Goal: Use online tool/utility: Utilize a website feature to perform a specific function

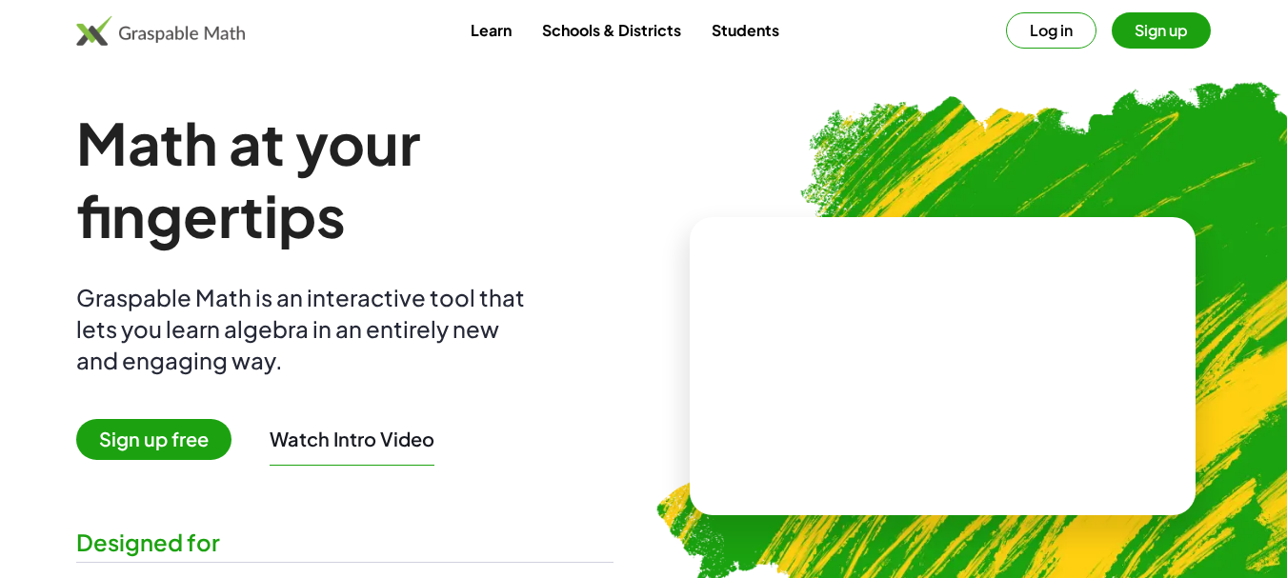
click at [1055, 26] on button "Log in" at bounding box center [1051, 30] width 91 height 36
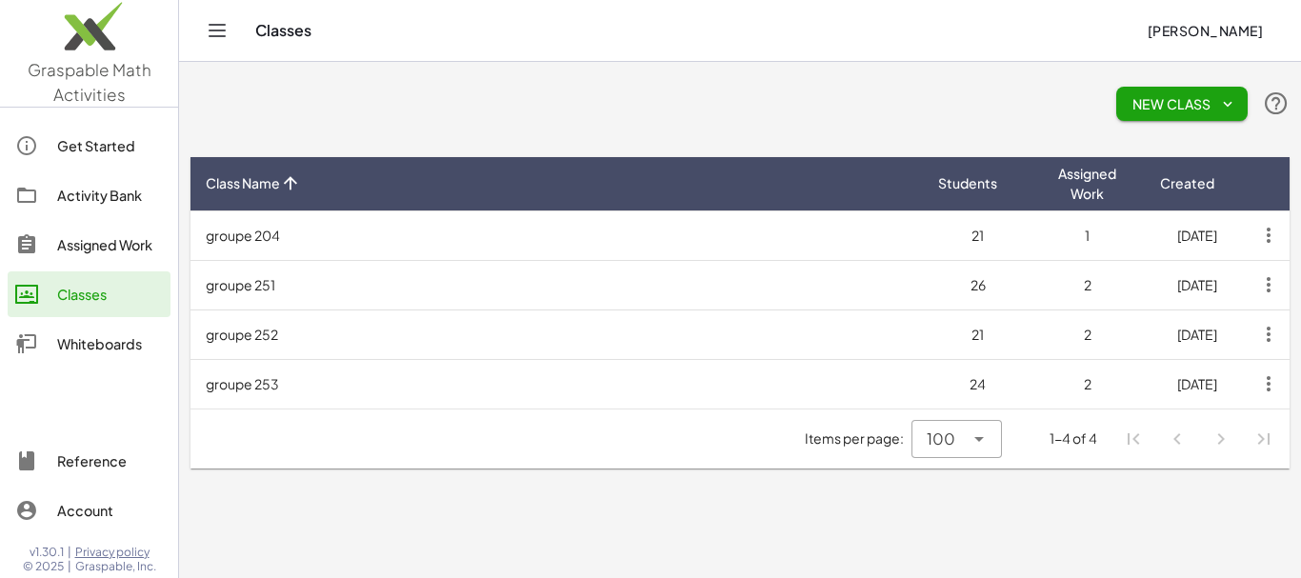
click at [80, 343] on div "Whiteboards" at bounding box center [110, 343] width 106 height 23
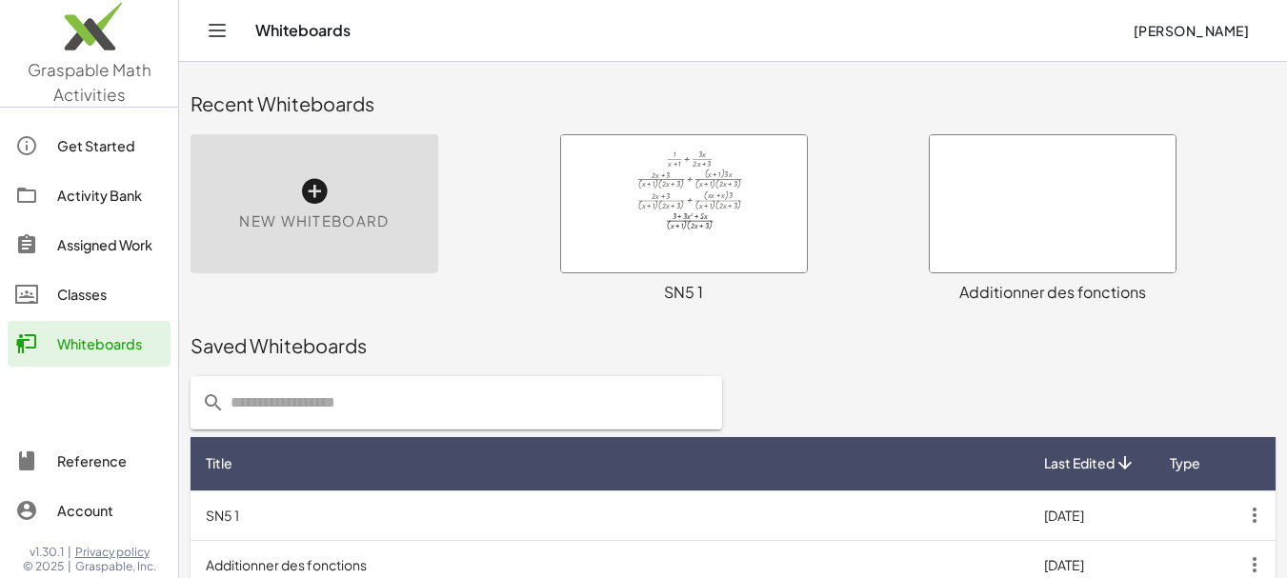
click at [295, 202] on div "New Whiteboard" at bounding box center [315, 203] width 248 height 139
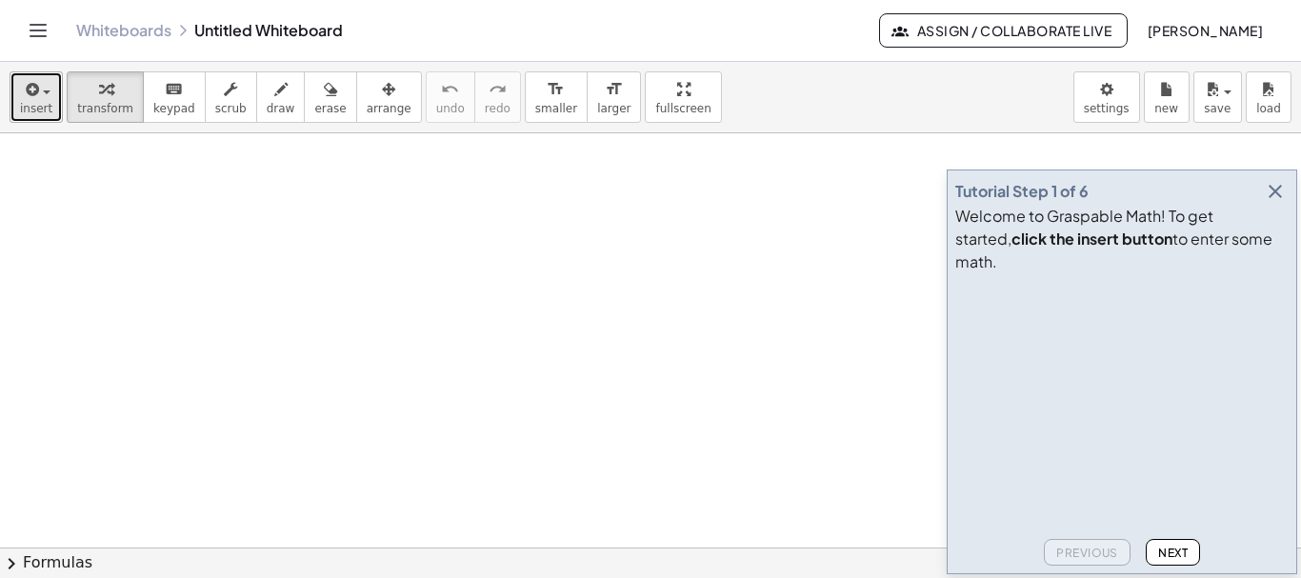
click at [30, 95] on icon "button" at bounding box center [30, 89] width 17 height 23
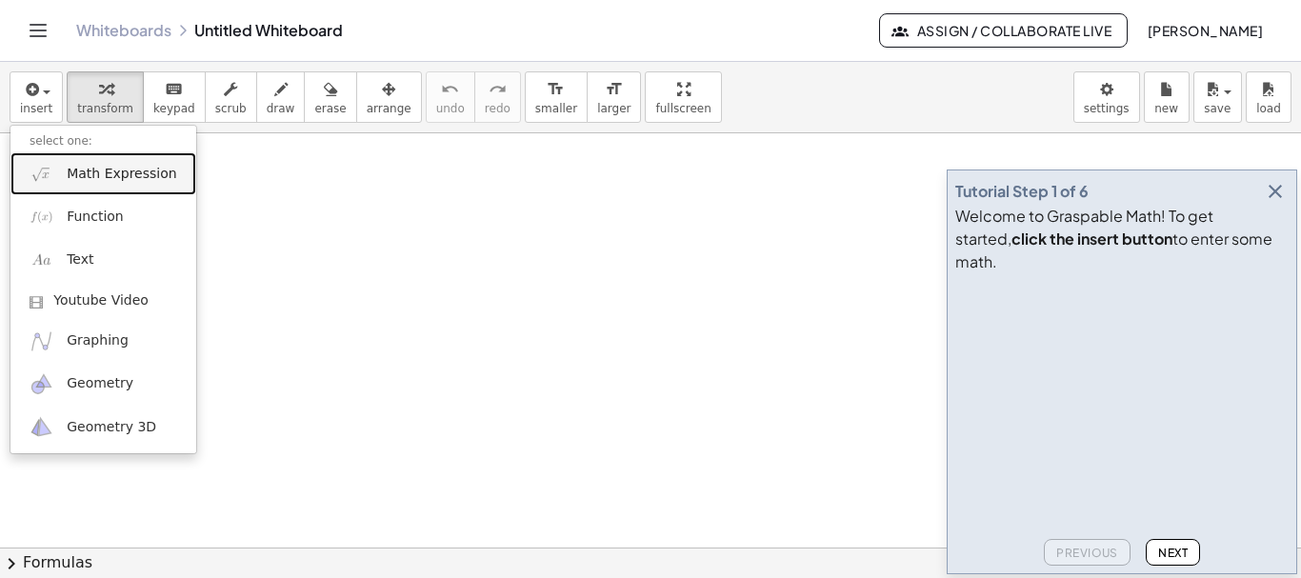
click at [82, 179] on span "Math Expression" at bounding box center [122, 174] width 110 height 19
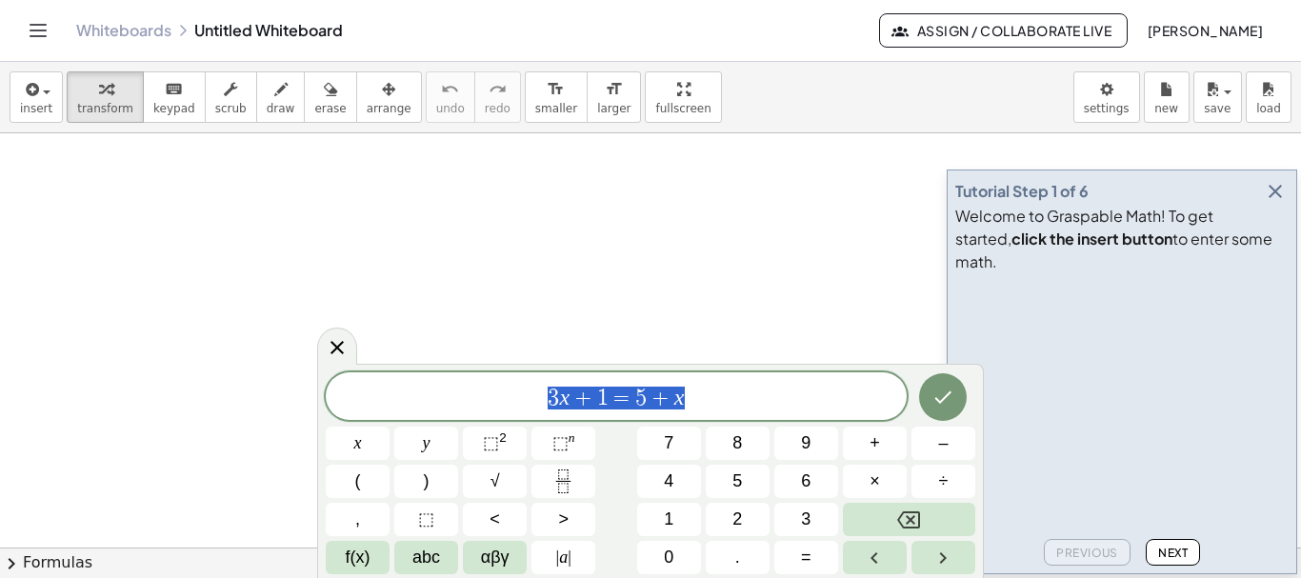
drag, startPoint x: 692, startPoint y: 397, endPoint x: 495, endPoint y: 394, distance: 196.3
click at [495, 394] on span "3 x + 1 = 5 + x" at bounding box center [616, 398] width 581 height 27
click at [933, 393] on icon "Done" at bounding box center [943, 397] width 23 height 23
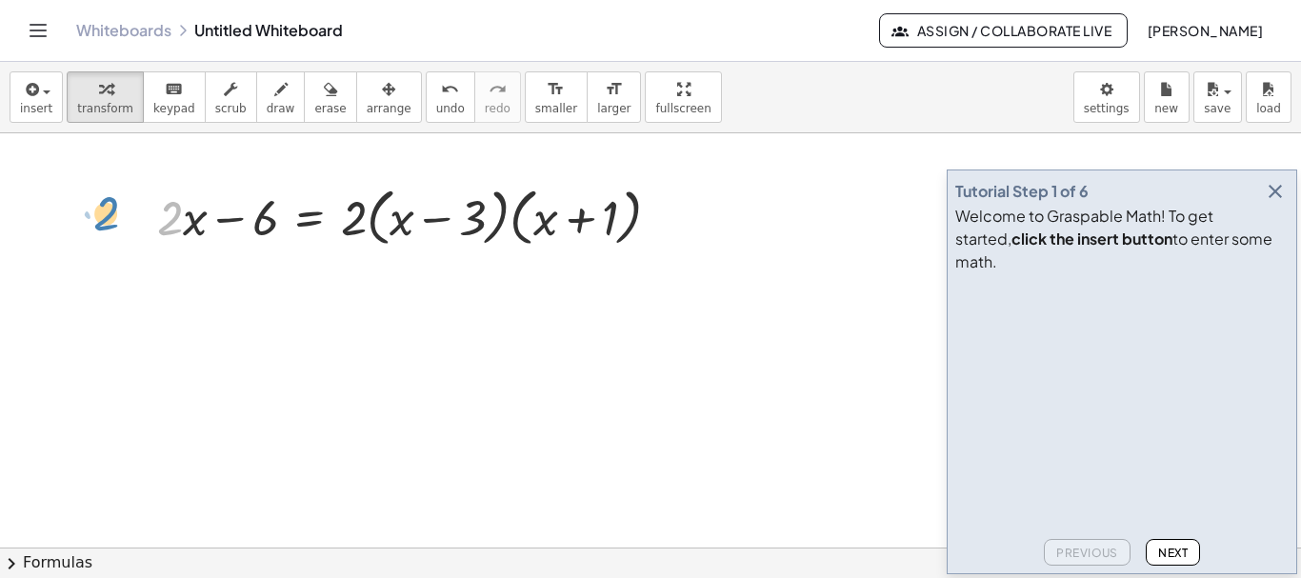
drag, startPoint x: 171, startPoint y: 215, endPoint x: 107, endPoint y: 209, distance: 65.1
click at [1275, 203] on icon "button" at bounding box center [1275, 191] width 23 height 23
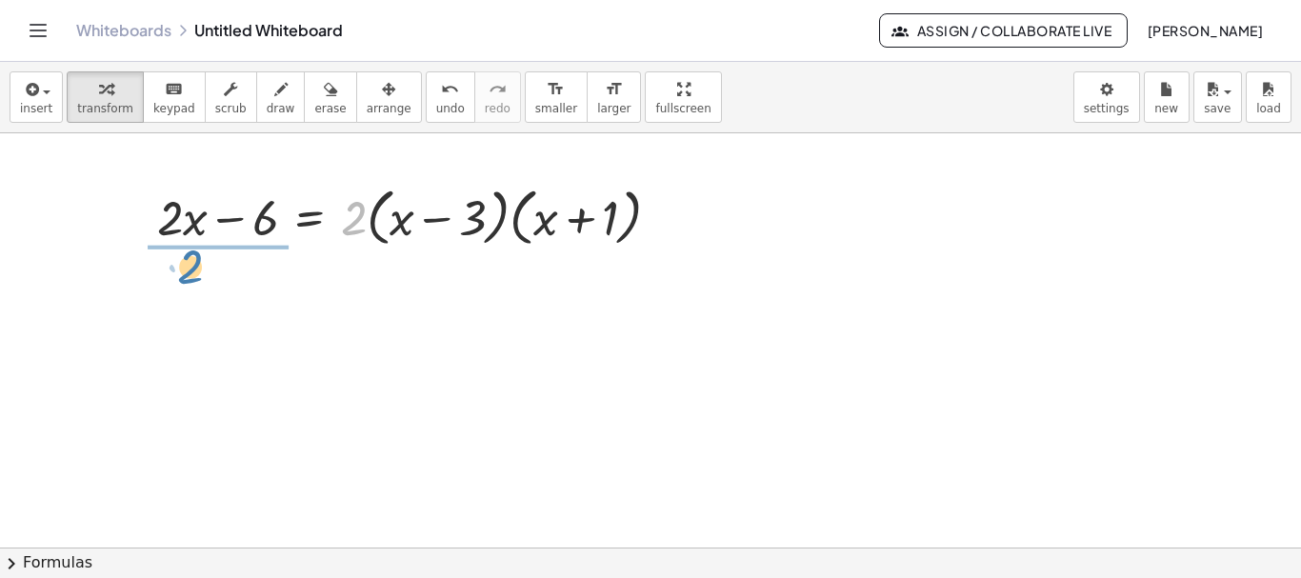
drag, startPoint x: 359, startPoint y: 223, endPoint x: 195, endPoint y: 272, distance: 170.9
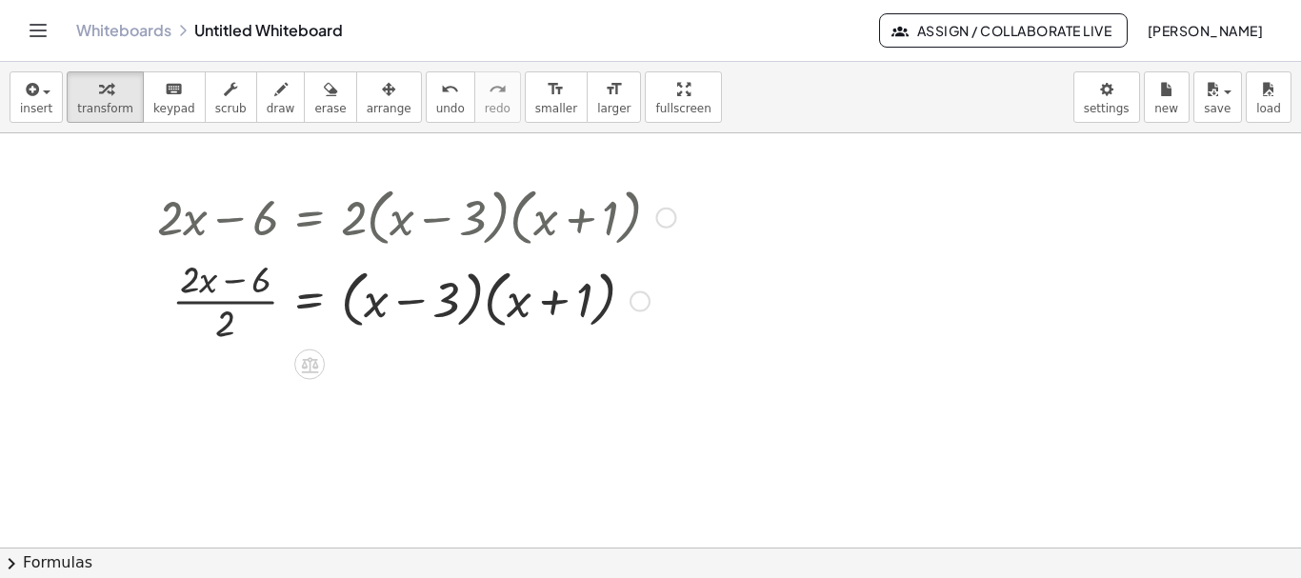
click at [192, 285] on div at bounding box center [416, 299] width 537 height 95
drag, startPoint x: 260, startPoint y: 285, endPoint x: 234, endPoint y: 331, distance: 52.5
click at [234, 331] on div at bounding box center [416, 299] width 537 height 95
click at [225, 301] on div at bounding box center [416, 299] width 537 height 95
click at [225, 308] on div at bounding box center [416, 299] width 537 height 95
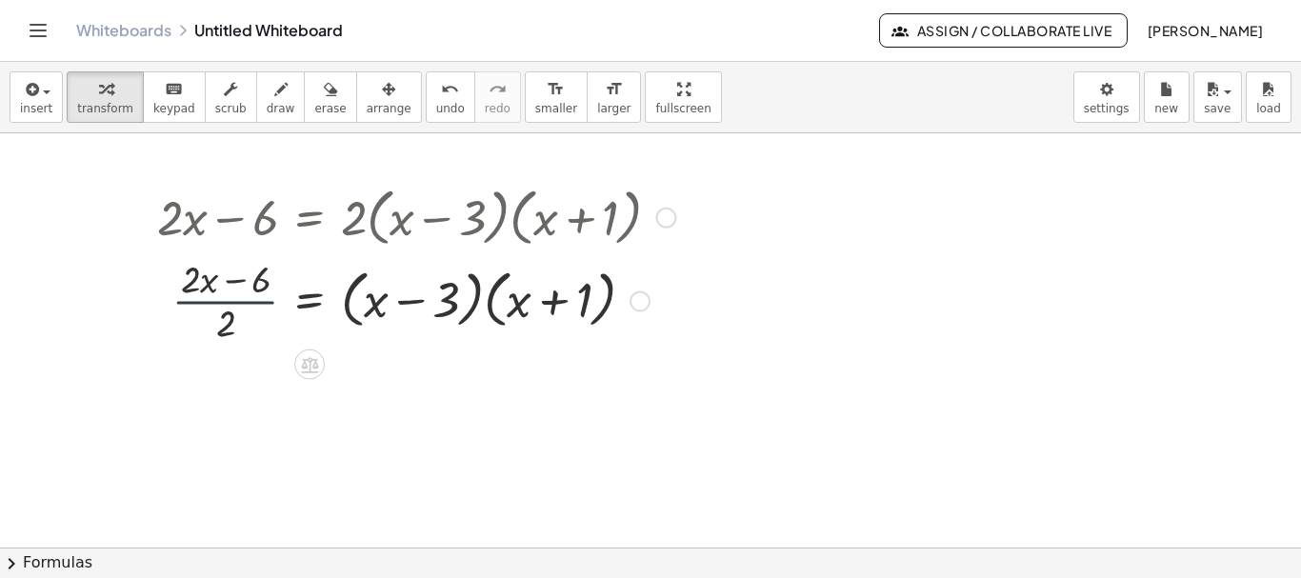
click at [225, 308] on div at bounding box center [416, 299] width 537 height 95
click at [193, 282] on div at bounding box center [416, 299] width 537 height 95
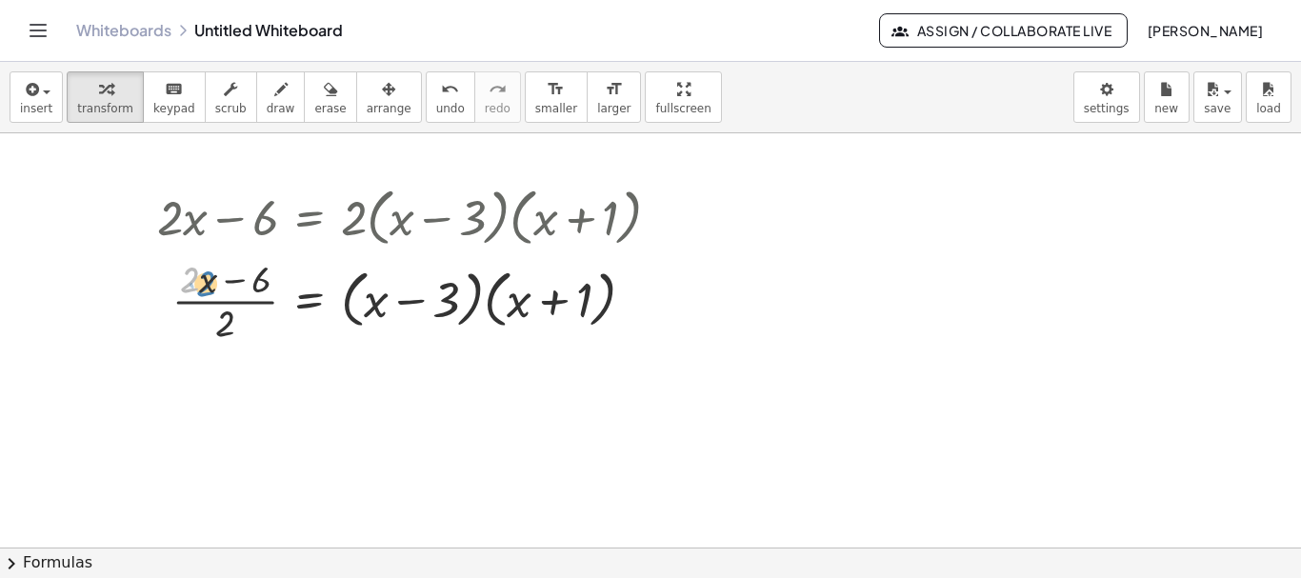
drag, startPoint x: 190, startPoint y: 275, endPoint x: 207, endPoint y: 279, distance: 17.6
click at [207, 279] on div at bounding box center [416, 299] width 537 height 95
click at [190, 286] on div at bounding box center [416, 299] width 537 height 95
click at [181, 272] on div at bounding box center [416, 299] width 537 height 95
drag, startPoint x: 189, startPoint y: 276, endPoint x: 226, endPoint y: 324, distance: 60.4
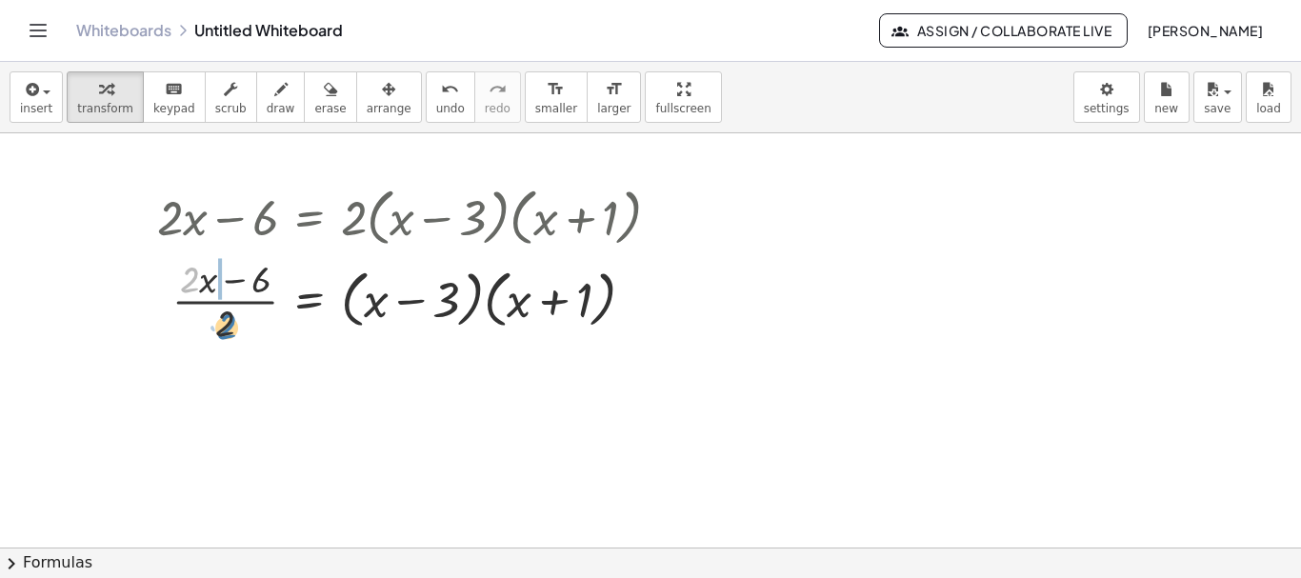
click at [226, 324] on div at bounding box center [416, 299] width 537 height 95
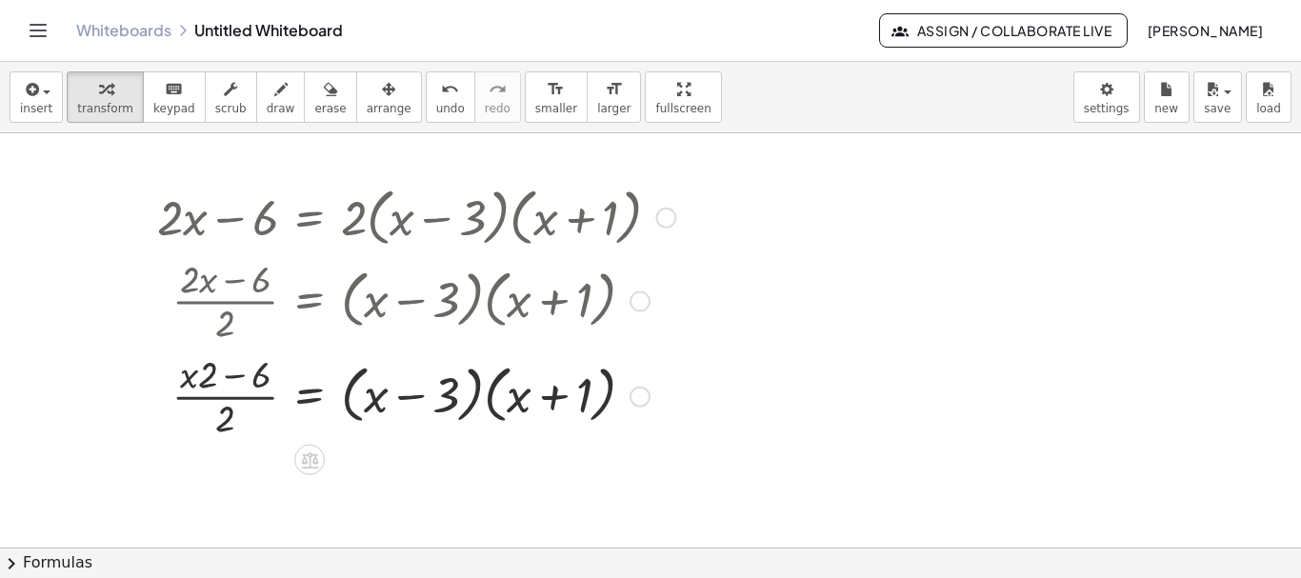
drag, startPoint x: 167, startPoint y: 216, endPoint x: 259, endPoint y: 231, distance: 93.5
click at [259, 231] on div at bounding box center [416, 216] width 537 height 72
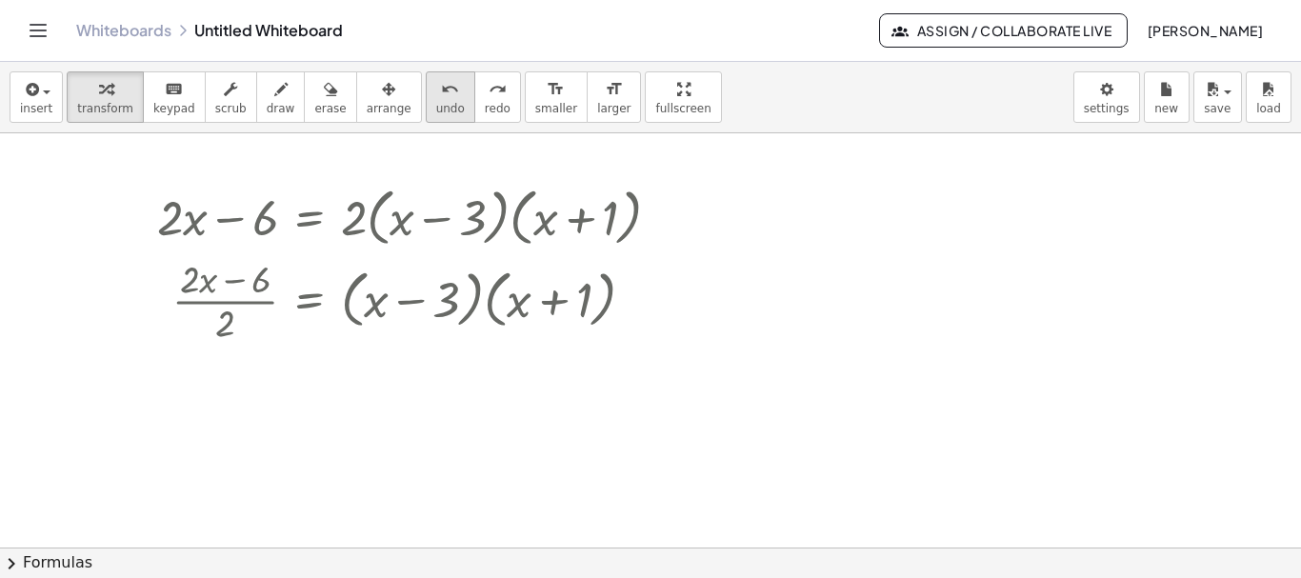
click at [441, 86] on icon "undo" at bounding box center [450, 89] width 18 height 23
click at [441, 85] on icon "undo" at bounding box center [450, 89] width 18 height 23
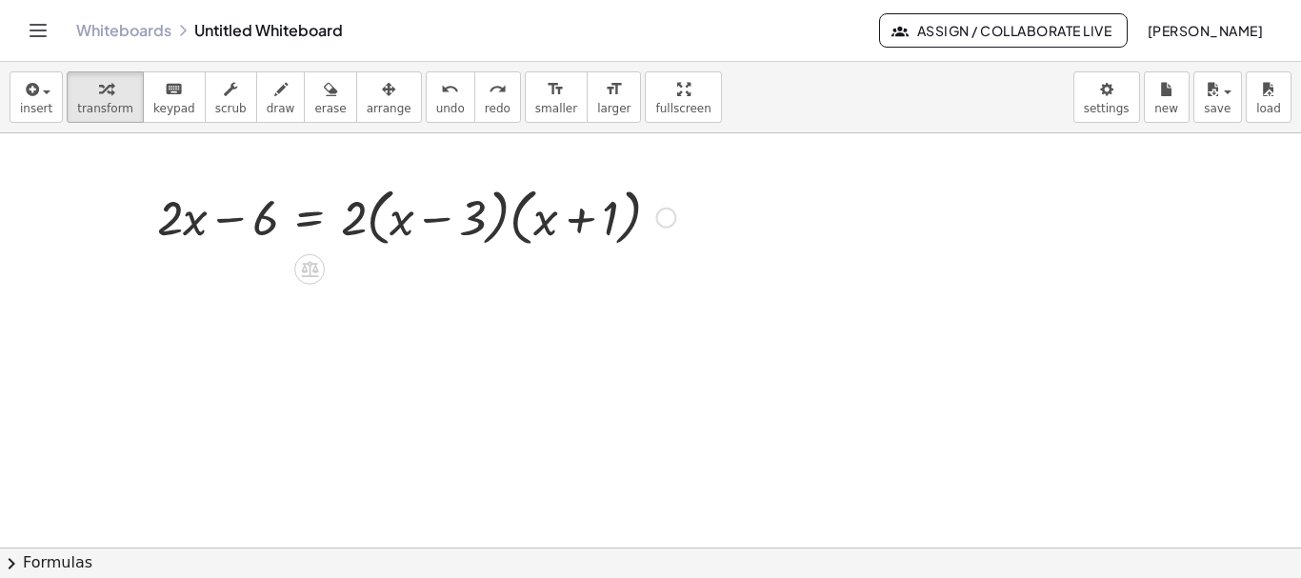
click at [306, 221] on div at bounding box center [416, 216] width 537 height 72
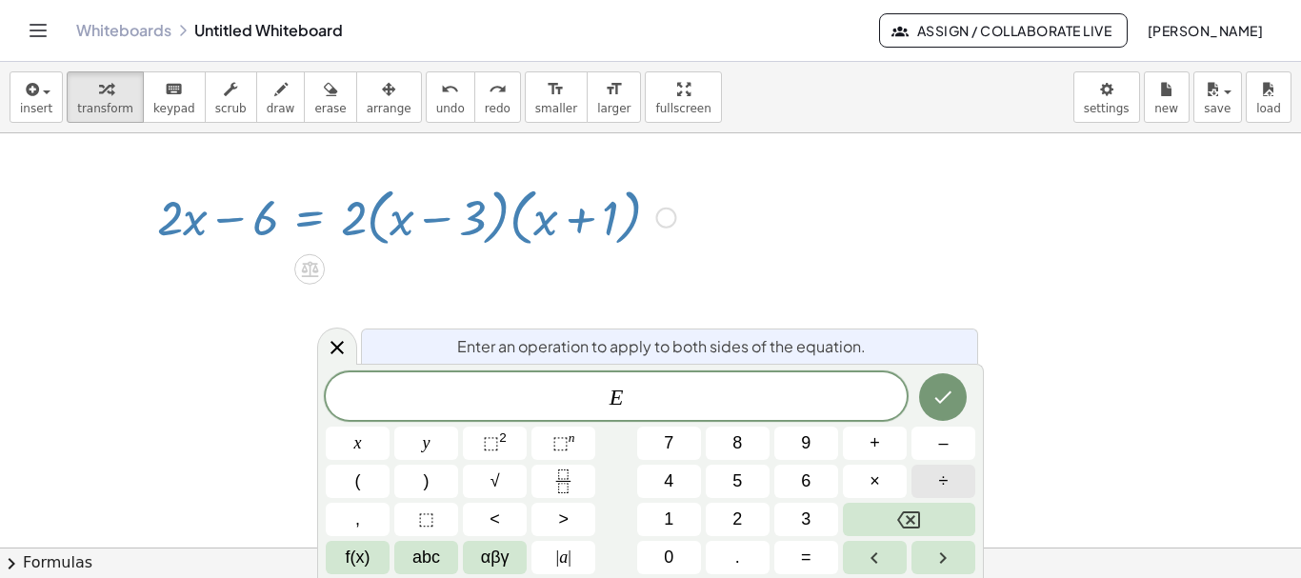
click at [951, 491] on button "÷" at bounding box center [944, 481] width 64 height 33
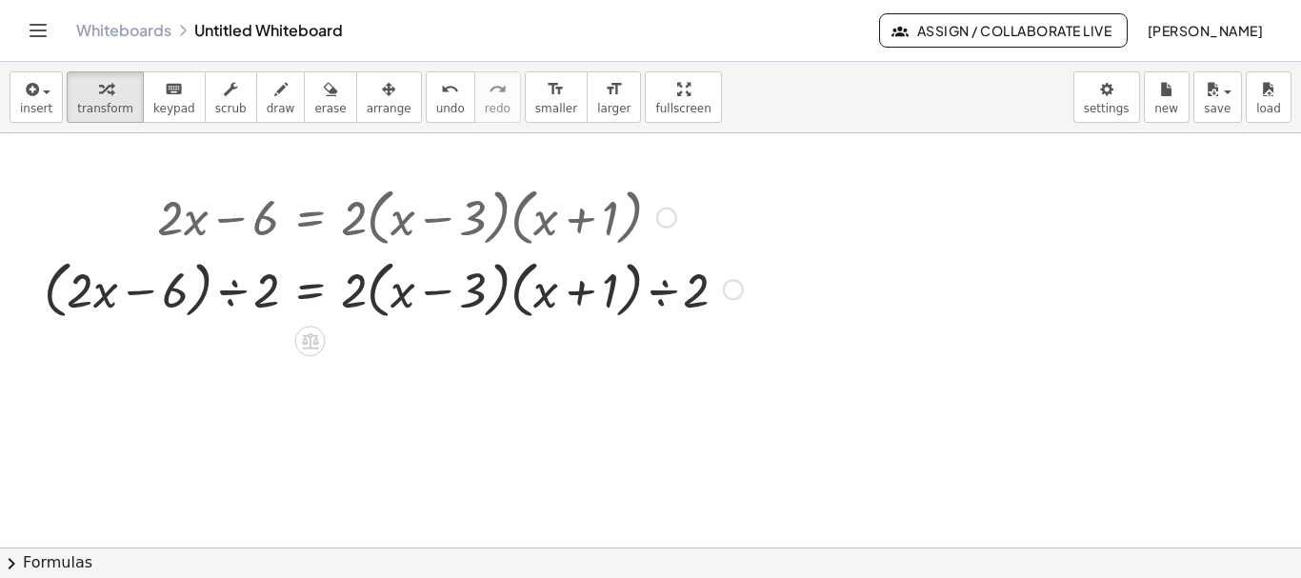
click at [228, 294] on div at bounding box center [393, 288] width 718 height 72
drag, startPoint x: 353, startPoint y: 290, endPoint x: 694, endPoint y: 293, distance: 341.1
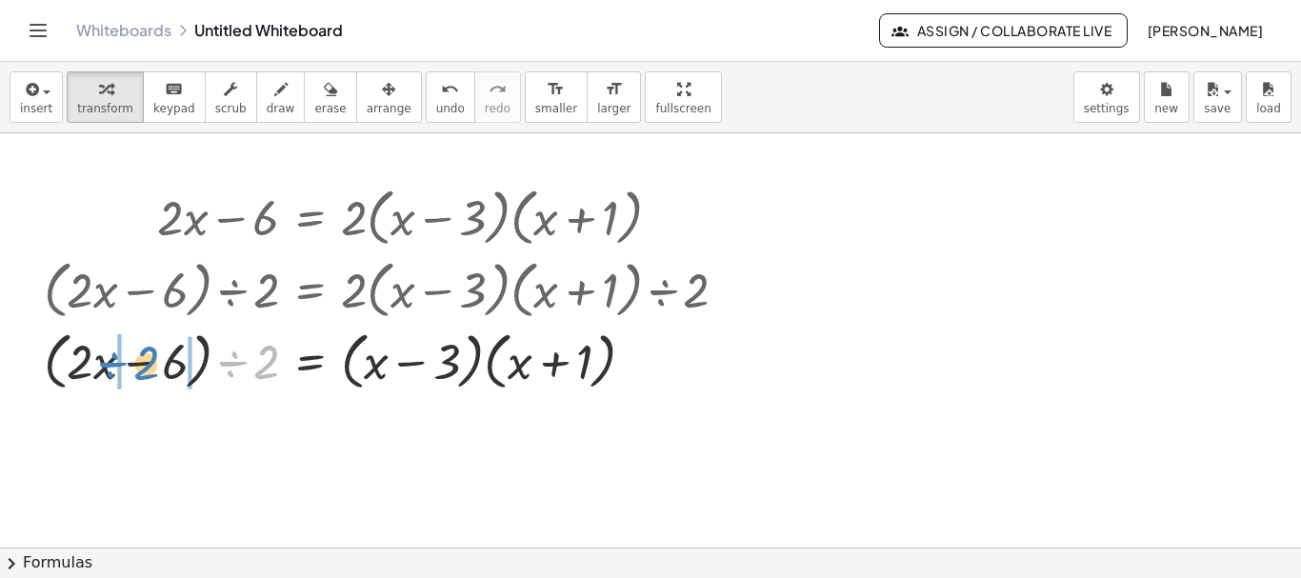
drag, startPoint x: 259, startPoint y: 373, endPoint x: 139, endPoint y: 373, distance: 120.0
click at [139, 373] on div at bounding box center [393, 360] width 718 height 72
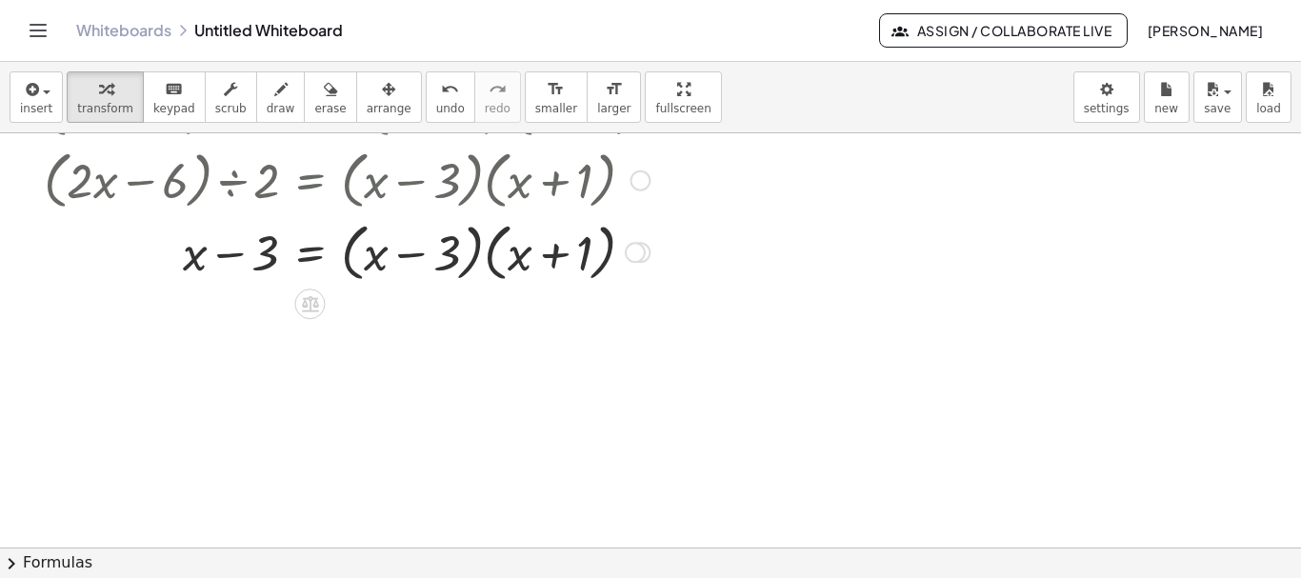
scroll to position [222, 0]
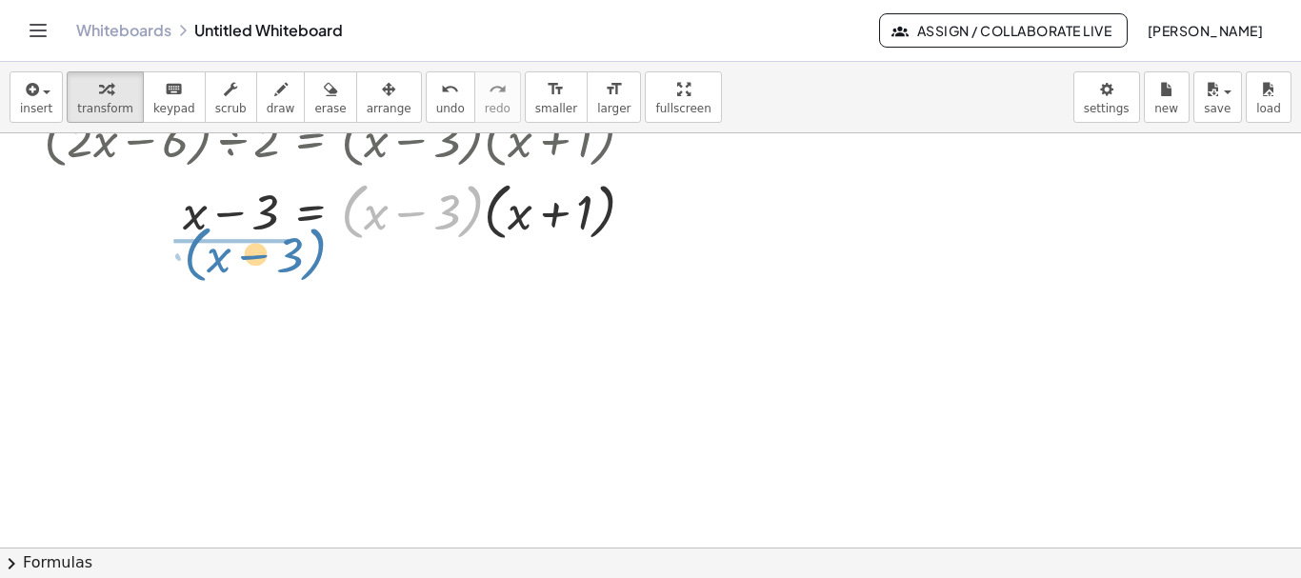
drag, startPoint x: 349, startPoint y: 217, endPoint x: 191, endPoint y: 260, distance: 163.9
click at [191, 260] on div "+ · 2 · x − 6 = · 2 · ( + x − 3 ) · ( + x + 1 ) · ( + · 2 · x − 6 ) ÷ 2 = · 2 ·…" at bounding box center [650, 325] width 1301 height 829
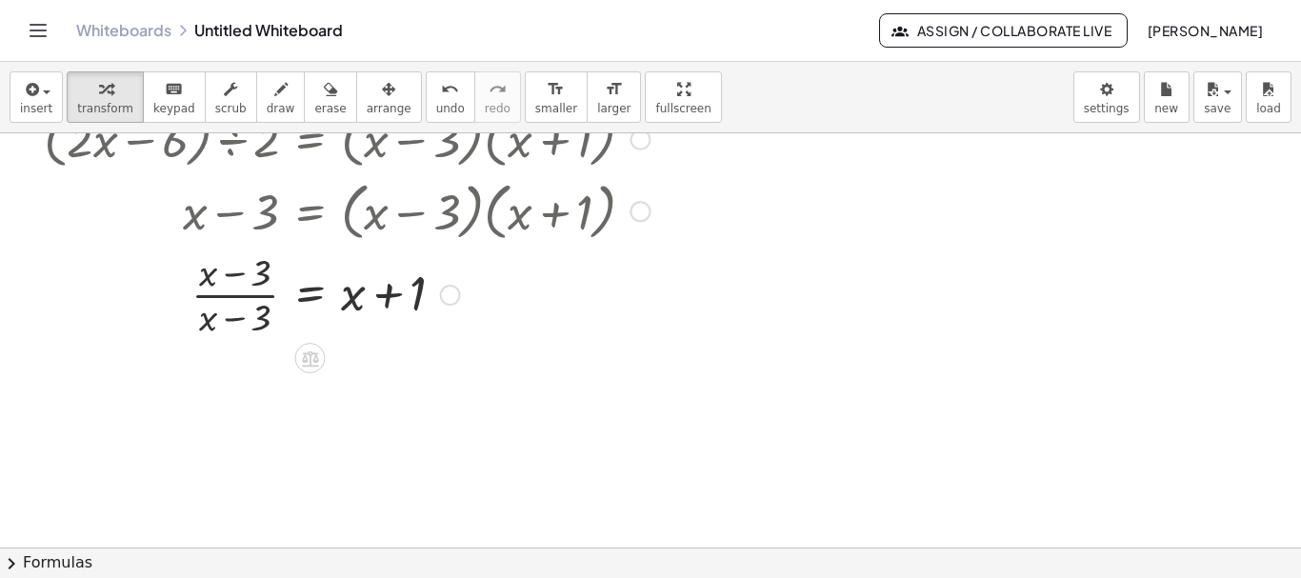
click at [232, 295] on div at bounding box center [393, 293] width 718 height 95
click at [232, 295] on div at bounding box center [393, 293] width 718 height 65
drag, startPoint x: 414, startPoint y: 376, endPoint x: 198, endPoint y: 389, distance: 216.6
click at [198, 389] on div at bounding box center [393, 373] width 718 height 65
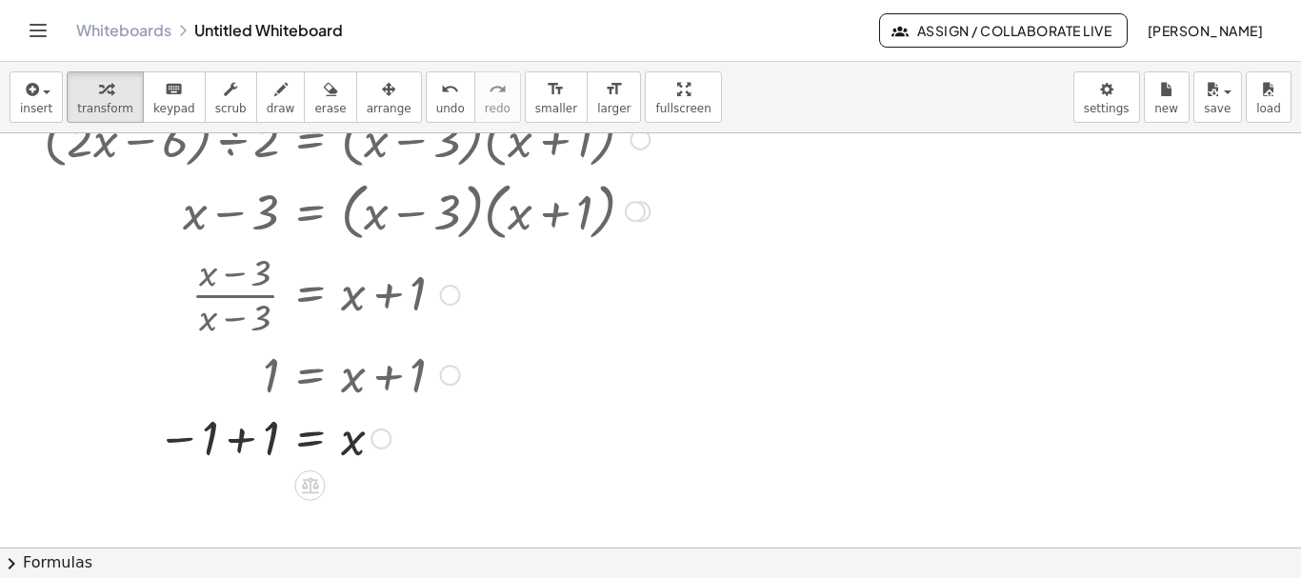
click at [247, 444] on div at bounding box center [393, 437] width 718 height 63
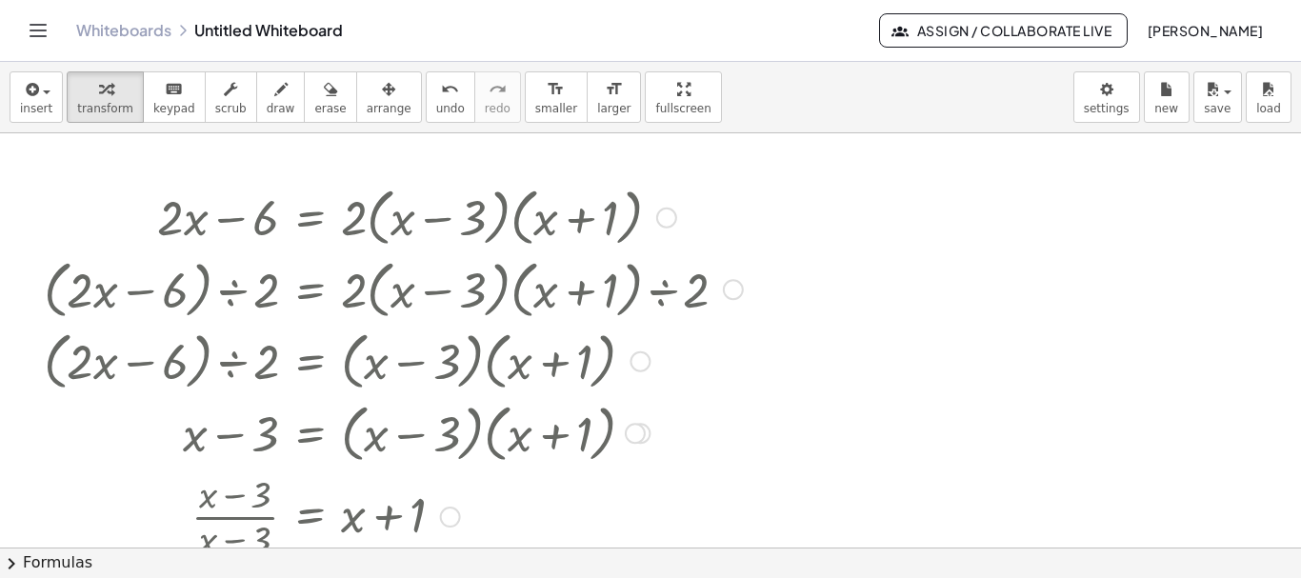
drag, startPoint x: 640, startPoint y: 215, endPoint x: 254, endPoint y: 216, distance: 385.8
click at [254, 216] on div at bounding box center [393, 216] width 718 height 72
click at [426, 90] on button "undo undo" at bounding box center [451, 96] width 50 height 51
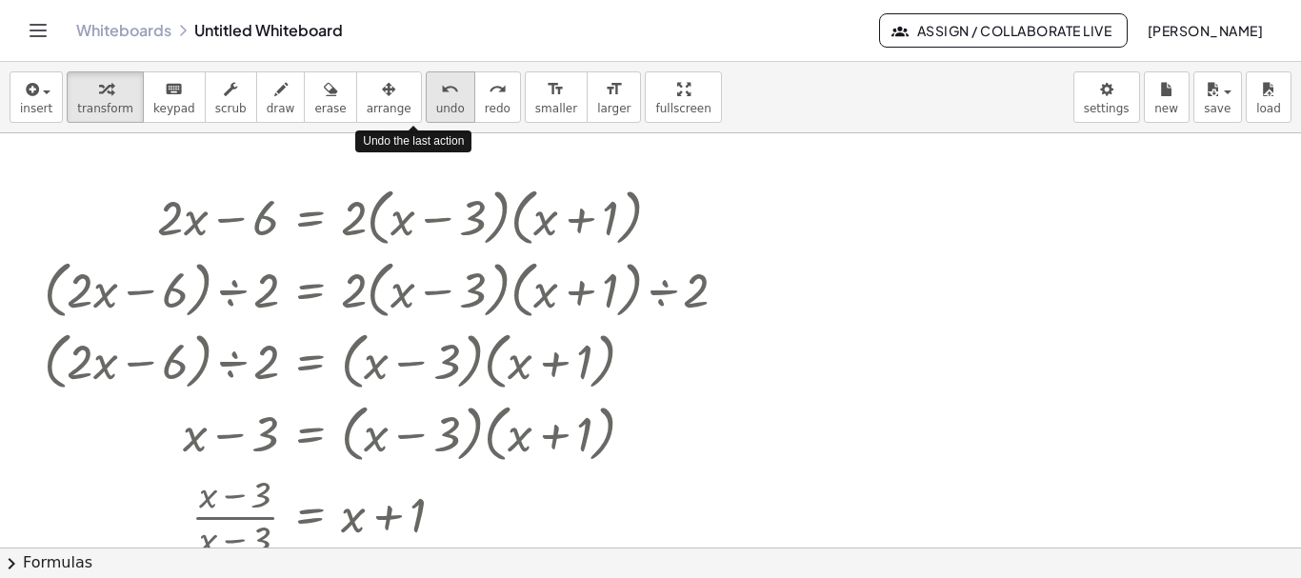
click at [426, 92] on button "undo undo" at bounding box center [451, 96] width 50 height 51
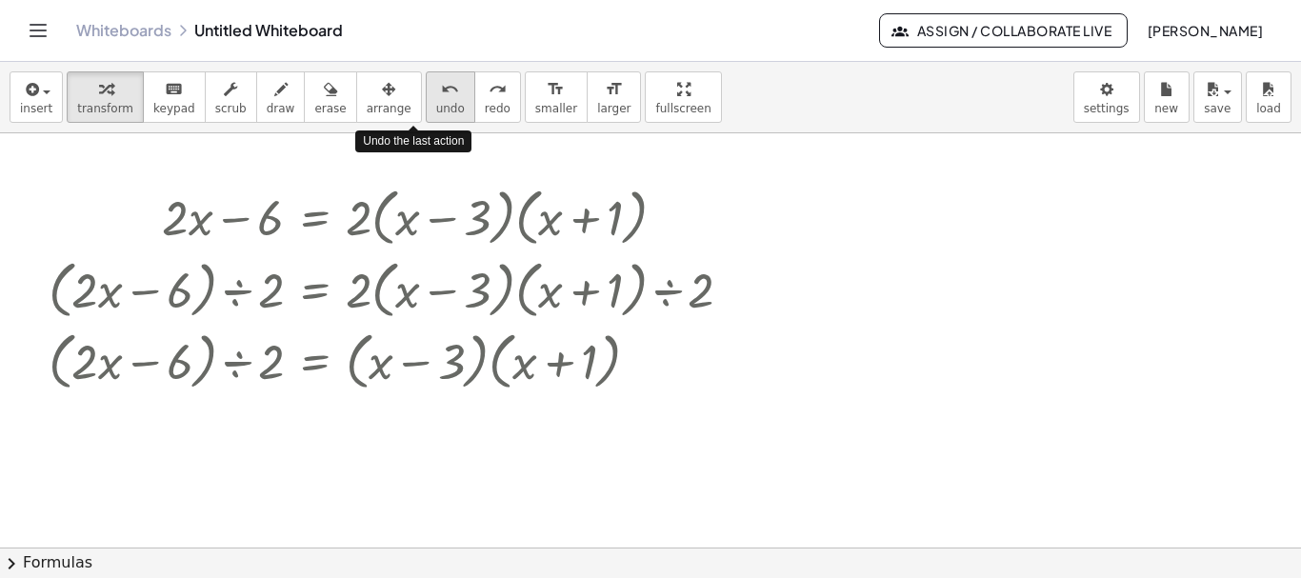
click at [436, 92] on div "undo" at bounding box center [450, 88] width 29 height 23
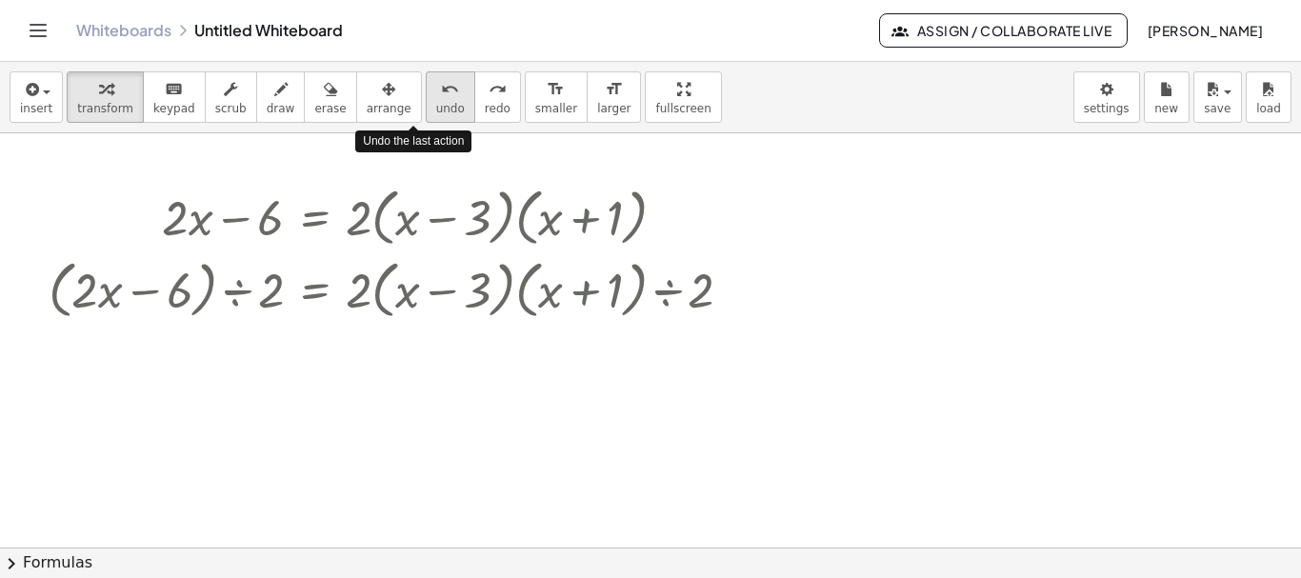
click at [436, 92] on div "undo" at bounding box center [450, 88] width 29 height 23
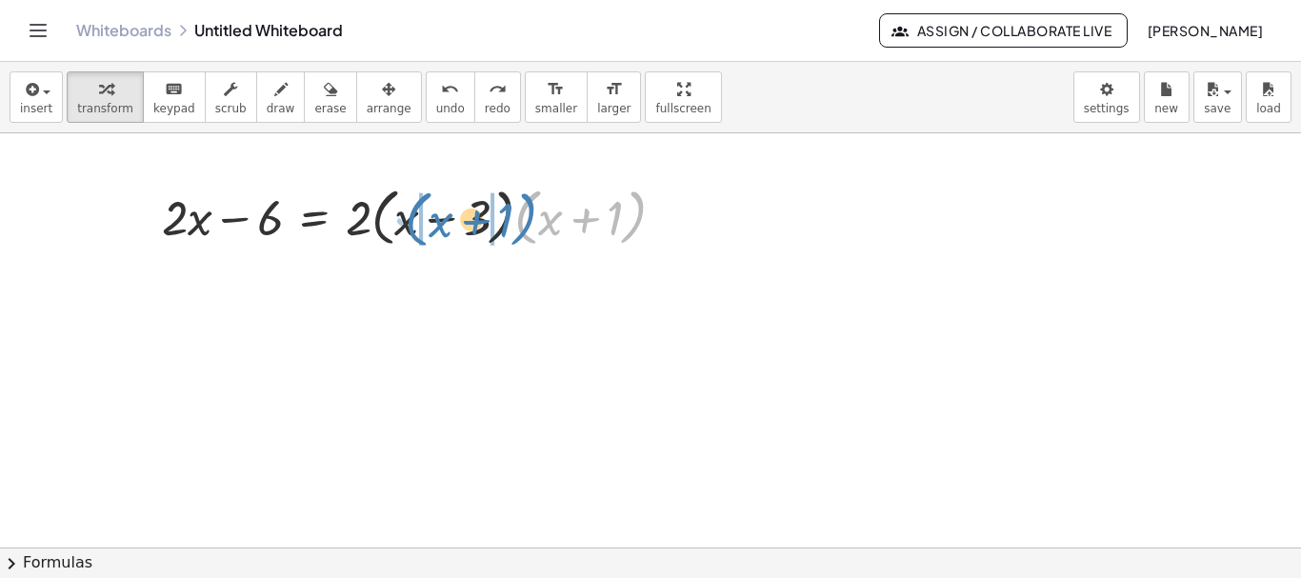
drag, startPoint x: 522, startPoint y: 215, endPoint x: 413, endPoint y: 217, distance: 109.6
click at [413, 217] on div at bounding box center [420, 216] width 537 height 72
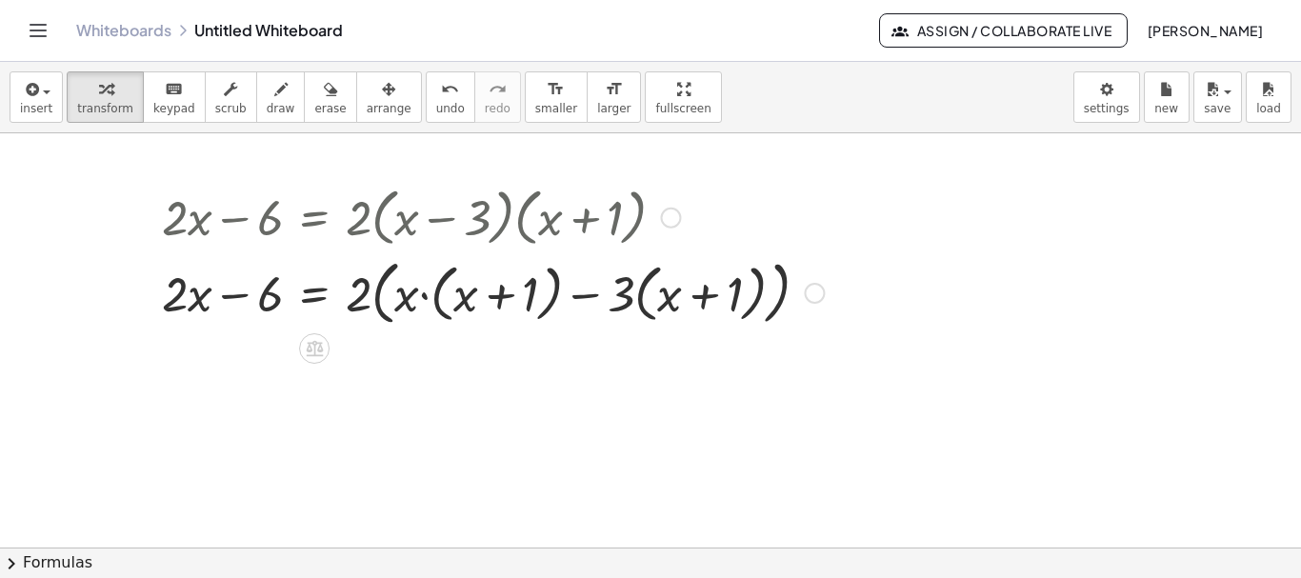
click at [422, 296] on div at bounding box center [492, 291] width 681 height 79
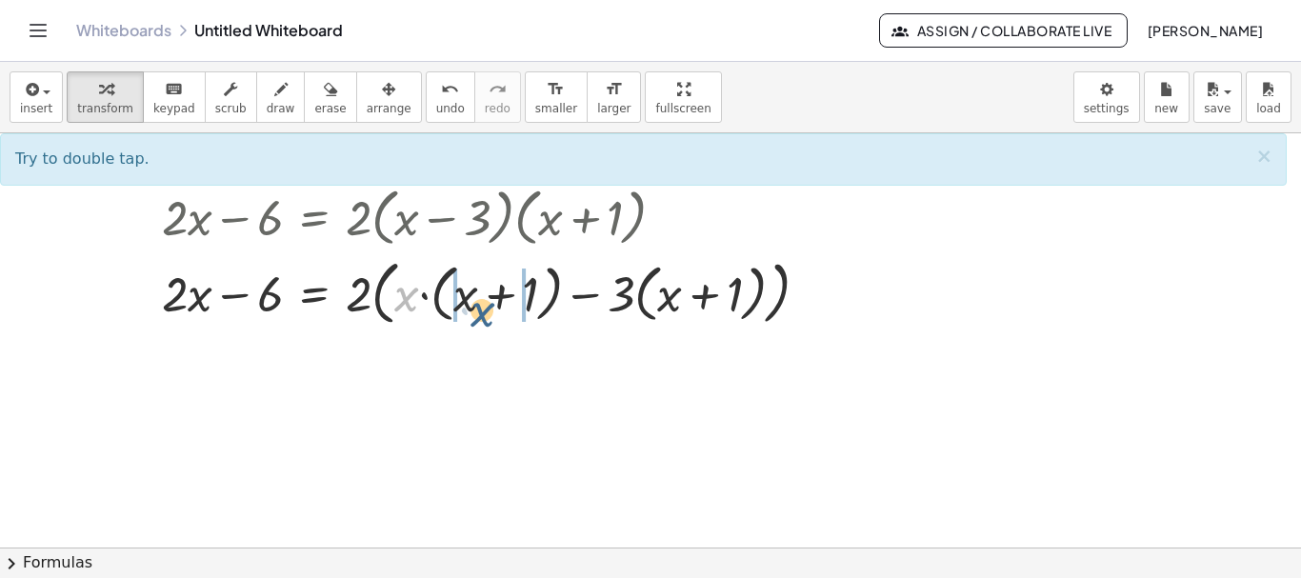
drag, startPoint x: 411, startPoint y: 287, endPoint x: 487, endPoint y: 304, distance: 78.1
click at [487, 304] on div at bounding box center [492, 291] width 681 height 79
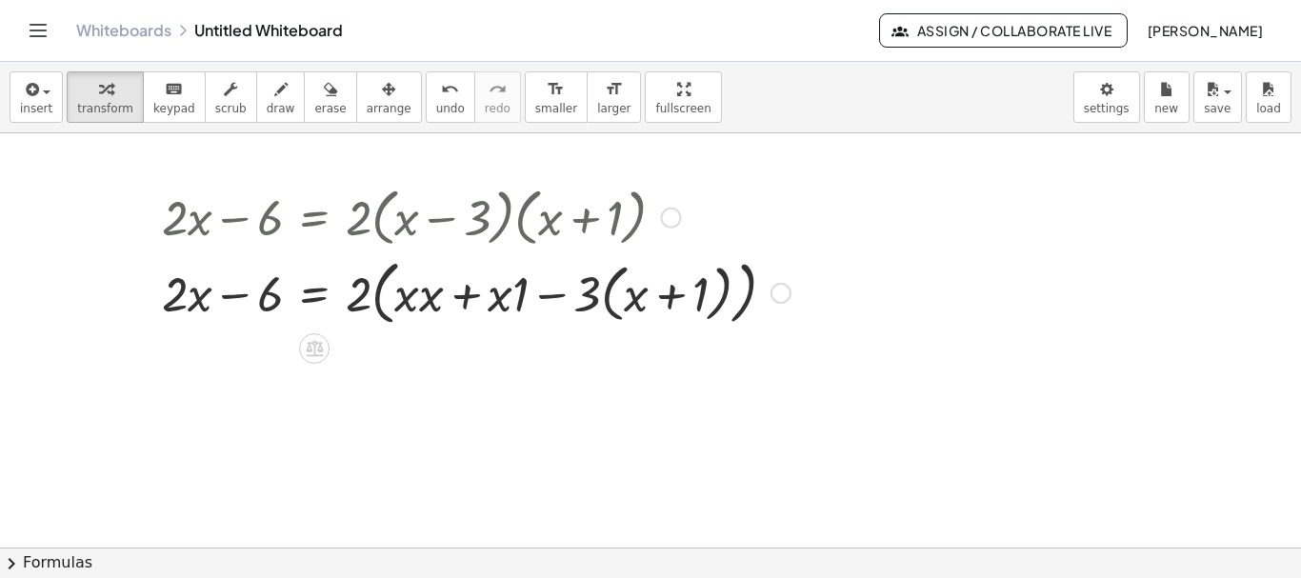
click at [427, 300] on div at bounding box center [476, 291] width 648 height 79
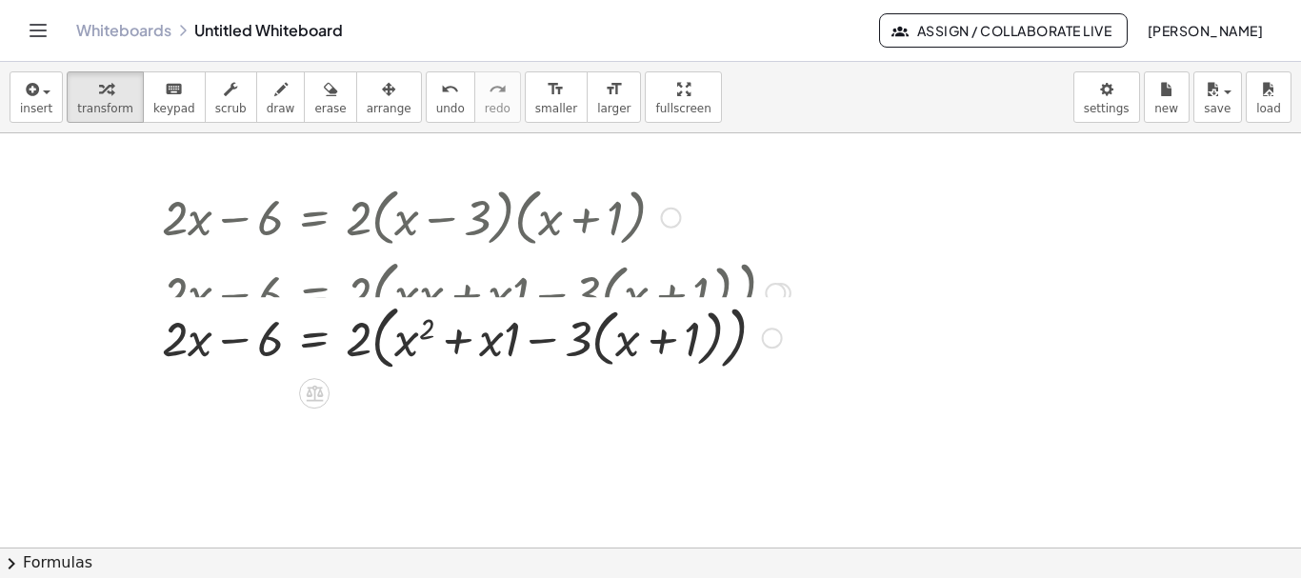
click at [314, 218] on div "+ · 2 · x − 6 = · 2 · ( + x − 3 ) · ( + x + 1 ) + · 2 · x − 6 = · 2 · ( + · x ·…" at bounding box center [314, 218] width 0 height 0
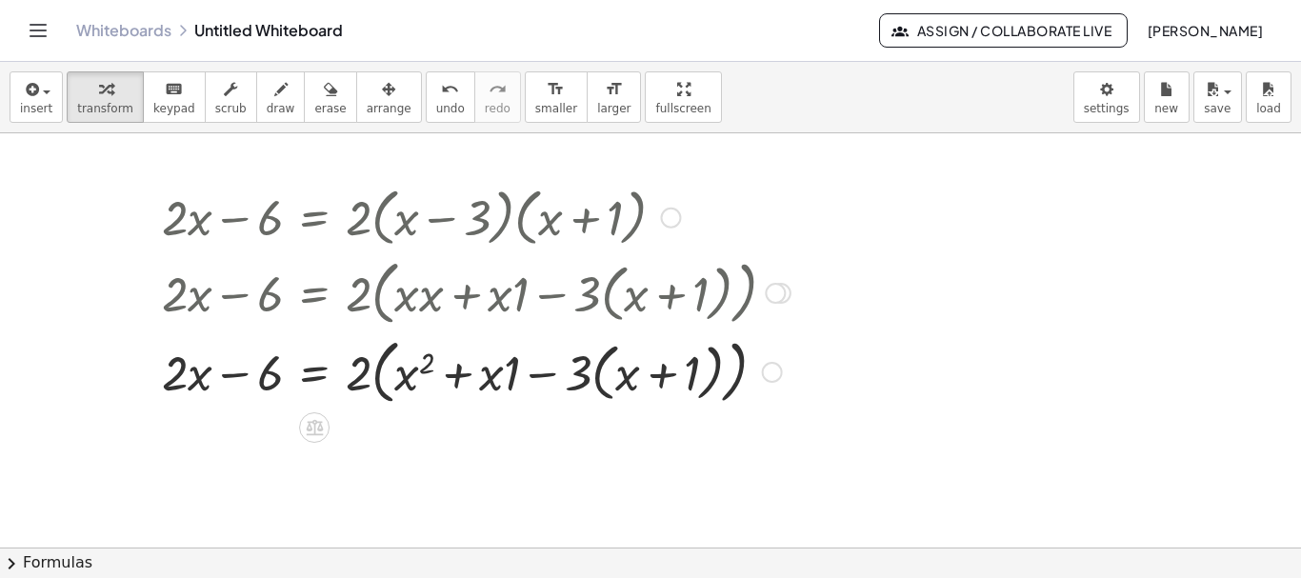
click at [495, 373] on div at bounding box center [476, 371] width 648 height 79
drag, startPoint x: 586, startPoint y: 380, endPoint x: 641, endPoint y: 386, distance: 55.6
click at [641, 386] on div at bounding box center [476, 371] width 648 height 79
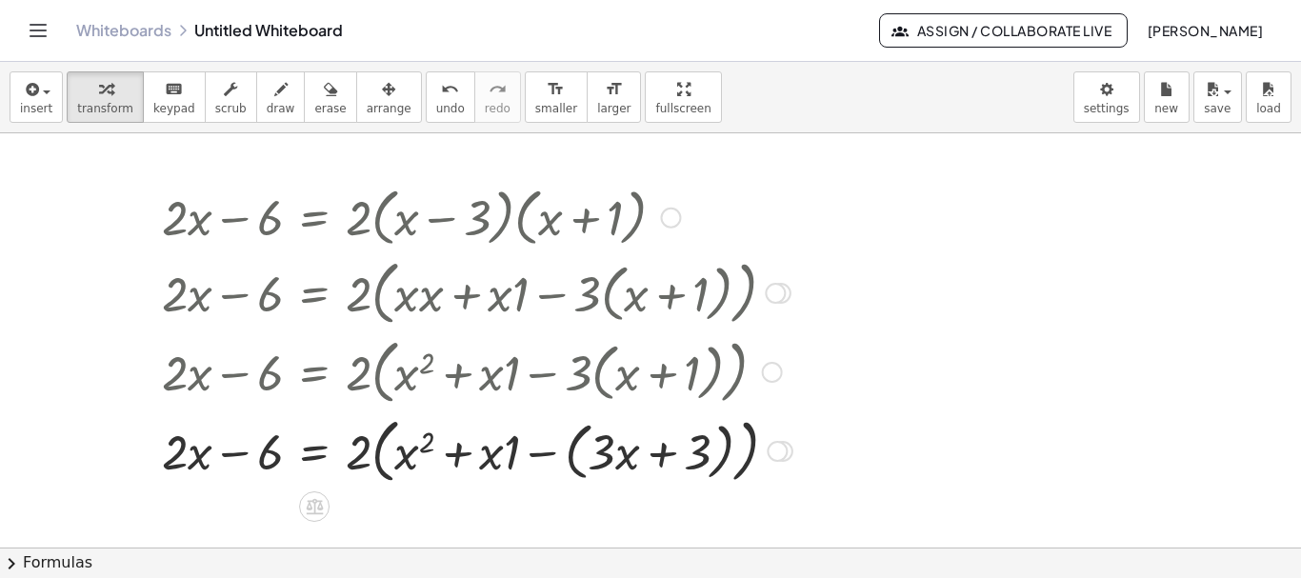
click at [542, 453] on div at bounding box center [477, 450] width 650 height 79
click at [542, 453] on div at bounding box center [476, 449] width 648 height 72
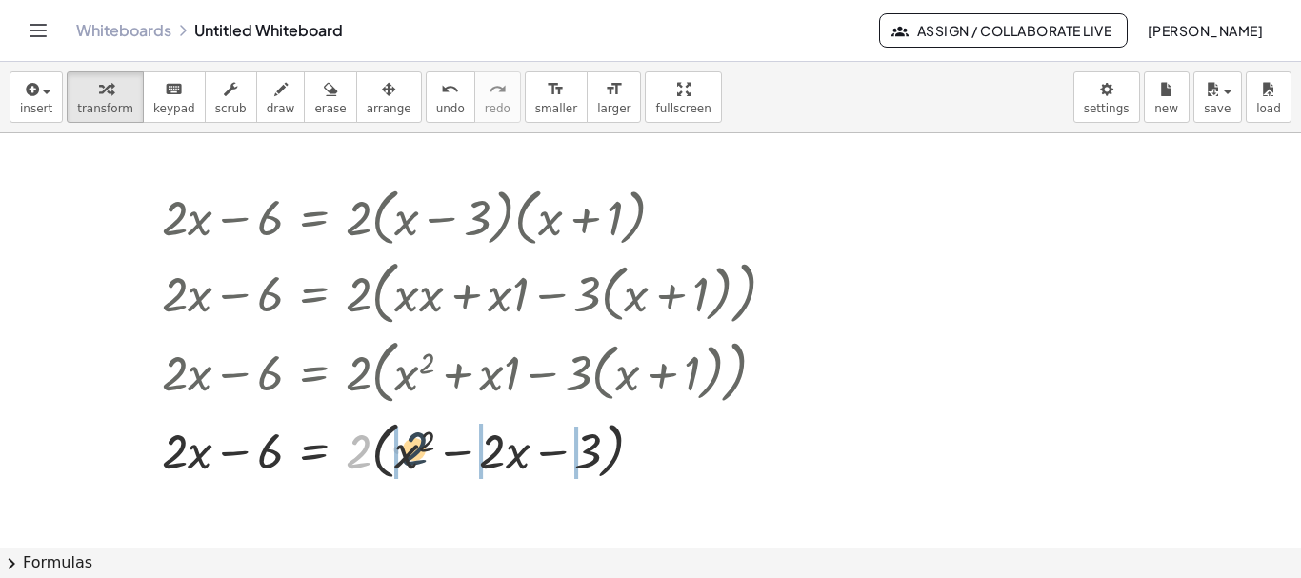
drag, startPoint x: 360, startPoint y: 449, endPoint x: 418, endPoint y: 448, distance: 58.1
click at [418, 448] on div at bounding box center [476, 449] width 648 height 72
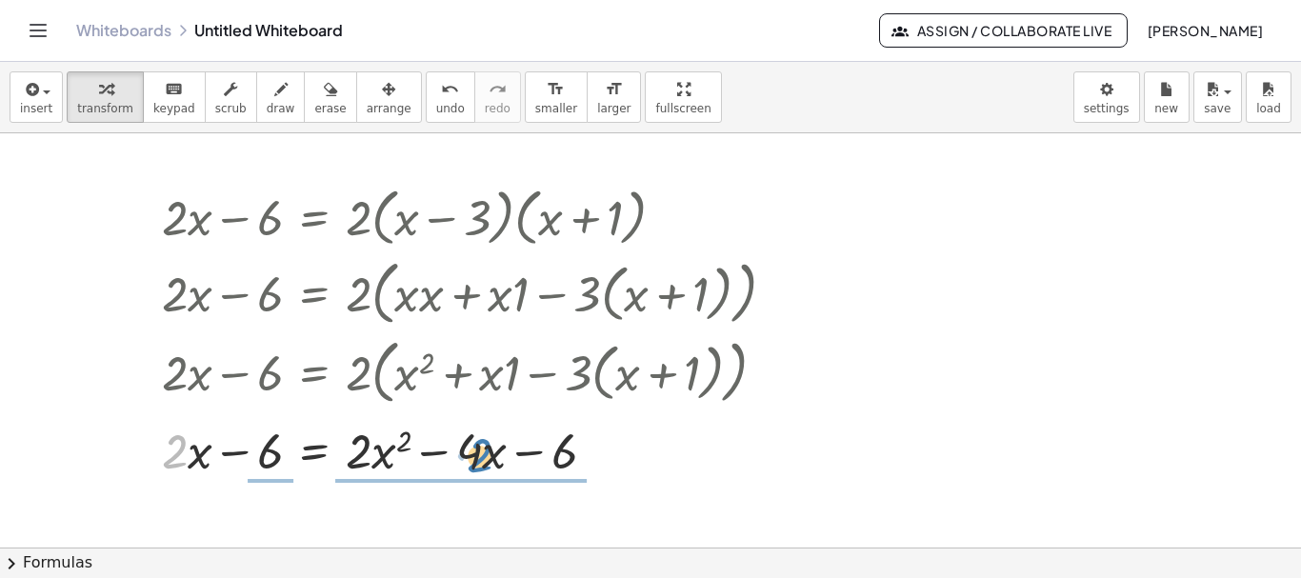
drag, startPoint x: 184, startPoint y: 455, endPoint x: 489, endPoint y: 460, distance: 304.9
click at [489, 460] on div at bounding box center [476, 449] width 648 height 65
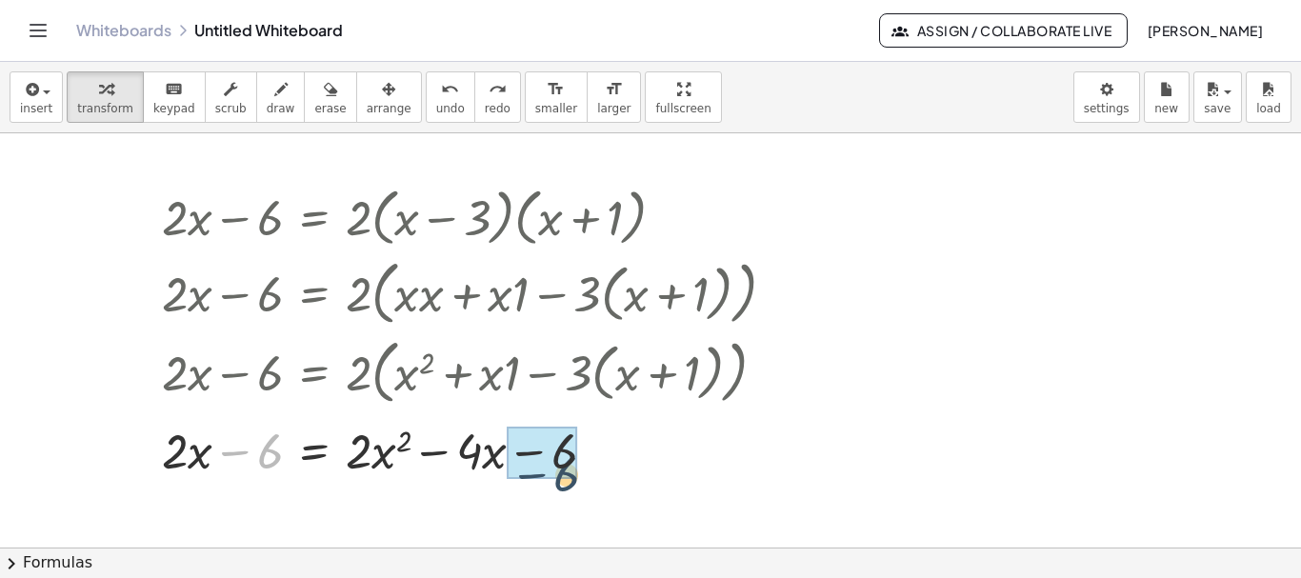
drag, startPoint x: 244, startPoint y: 453, endPoint x: 544, endPoint y: 479, distance: 301.2
click at [544, 479] on div at bounding box center [489, 449] width 708 height 65
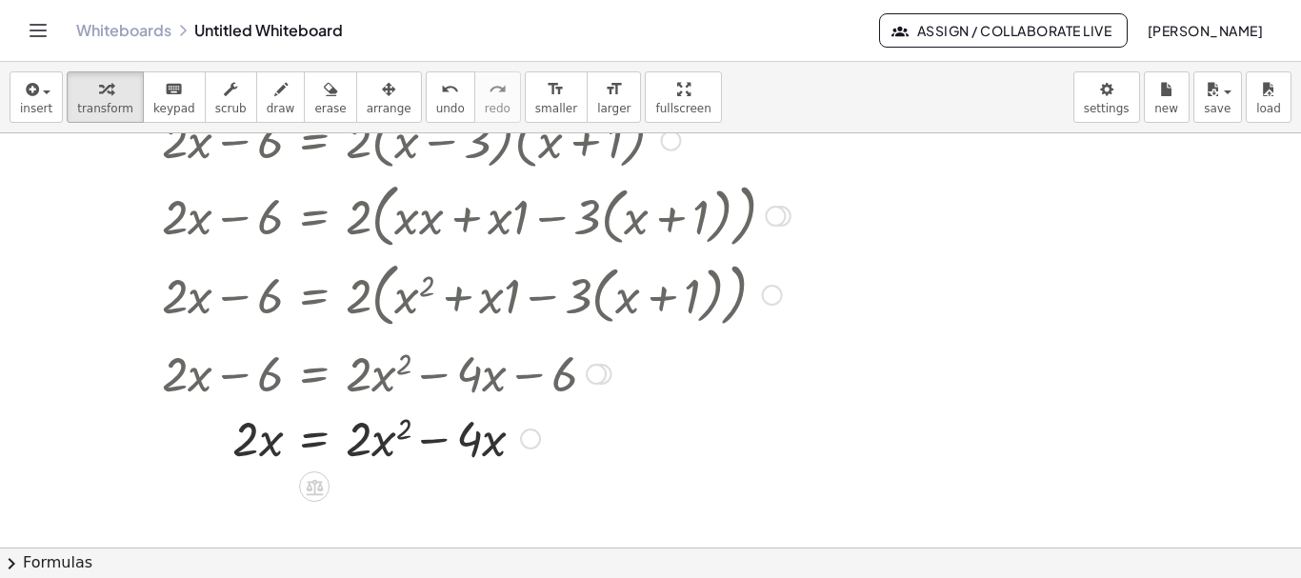
scroll to position [222, 0]
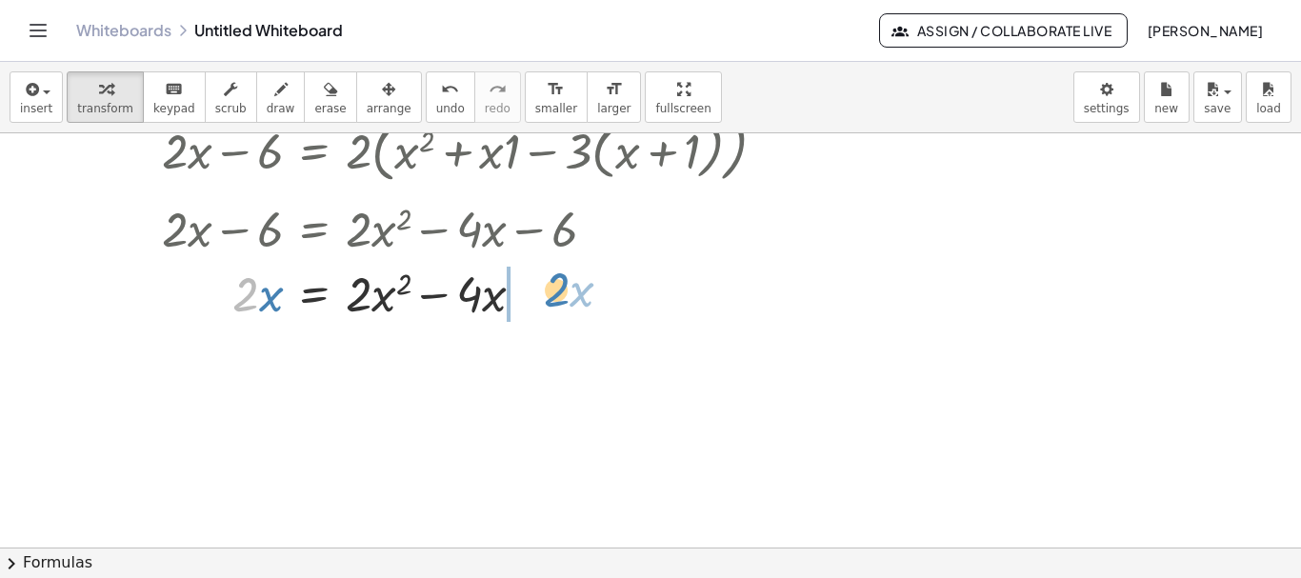
drag, startPoint x: 256, startPoint y: 292, endPoint x: 567, endPoint y: 288, distance: 310.6
click at [567, 288] on div at bounding box center [476, 292] width 648 height 65
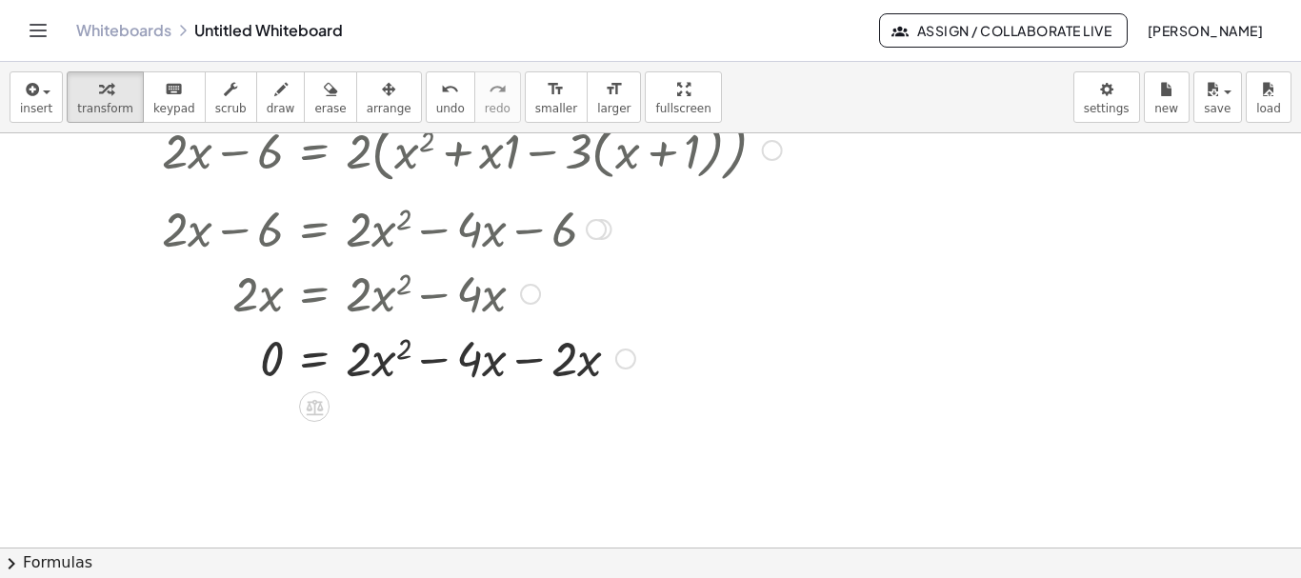
click at [525, 357] on div at bounding box center [476, 357] width 648 height 65
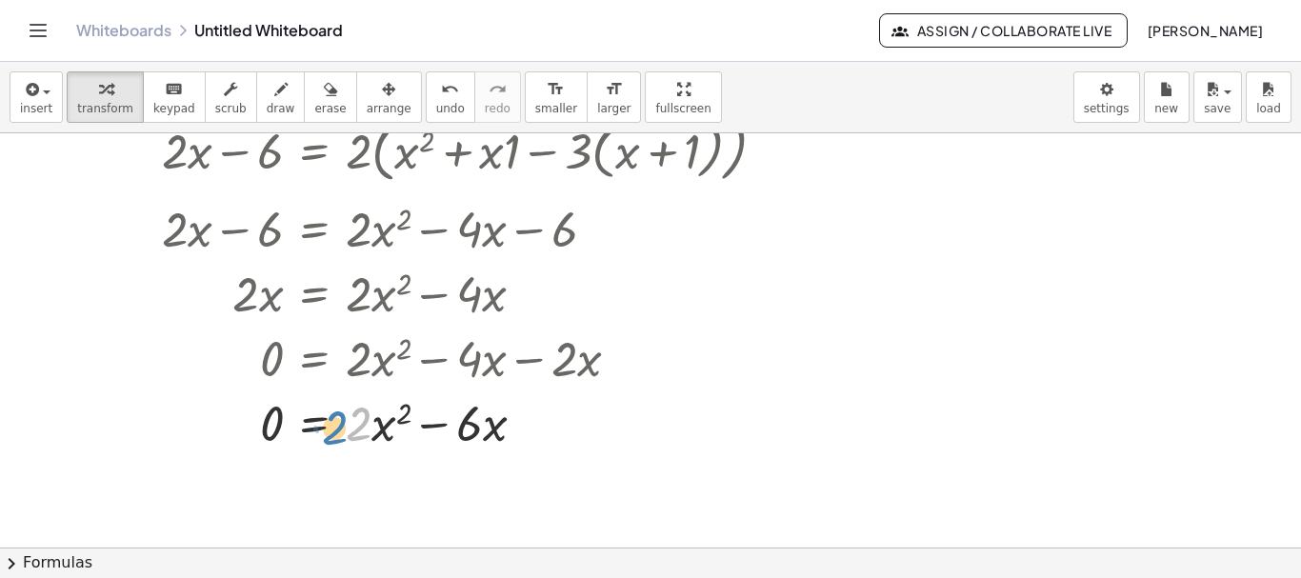
drag, startPoint x: 360, startPoint y: 426, endPoint x: 347, endPoint y: 429, distance: 13.6
click at [347, 429] on div at bounding box center [476, 422] width 648 height 65
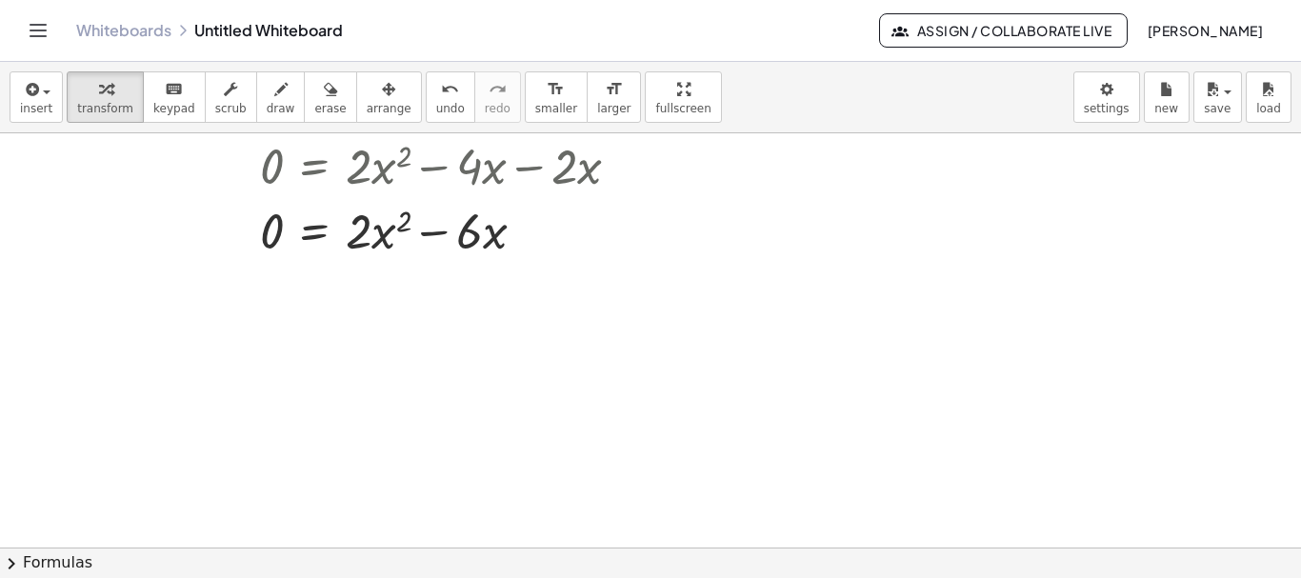
scroll to position [192, 0]
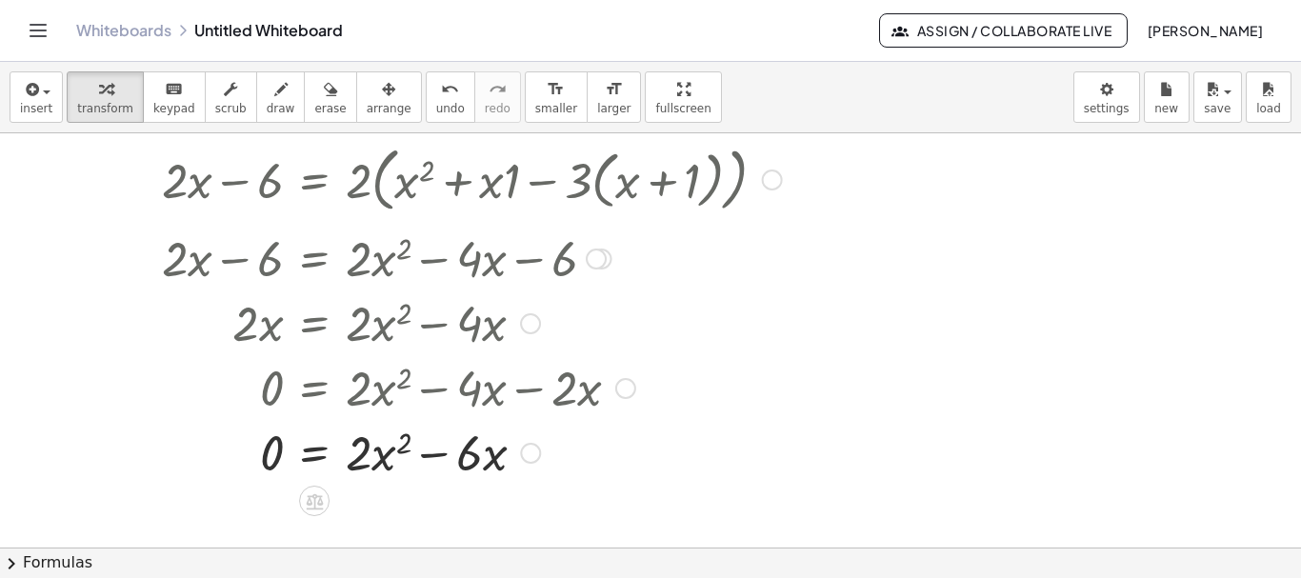
click at [525, 455] on div at bounding box center [530, 453] width 21 height 21
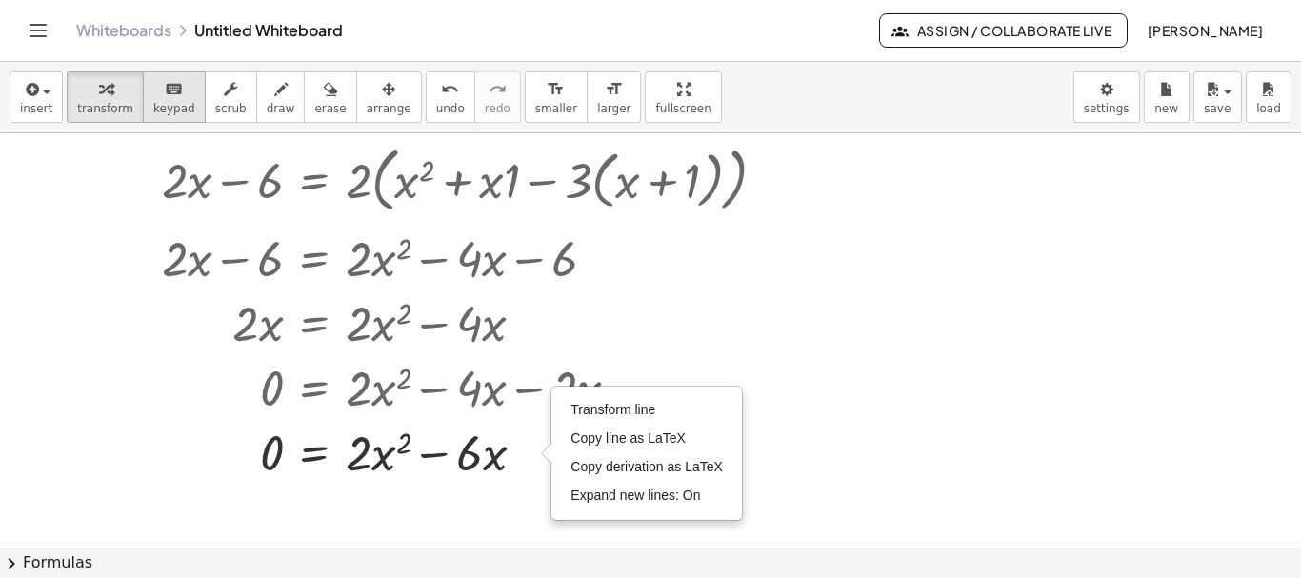
click at [155, 109] on span "keypad" at bounding box center [174, 108] width 42 height 13
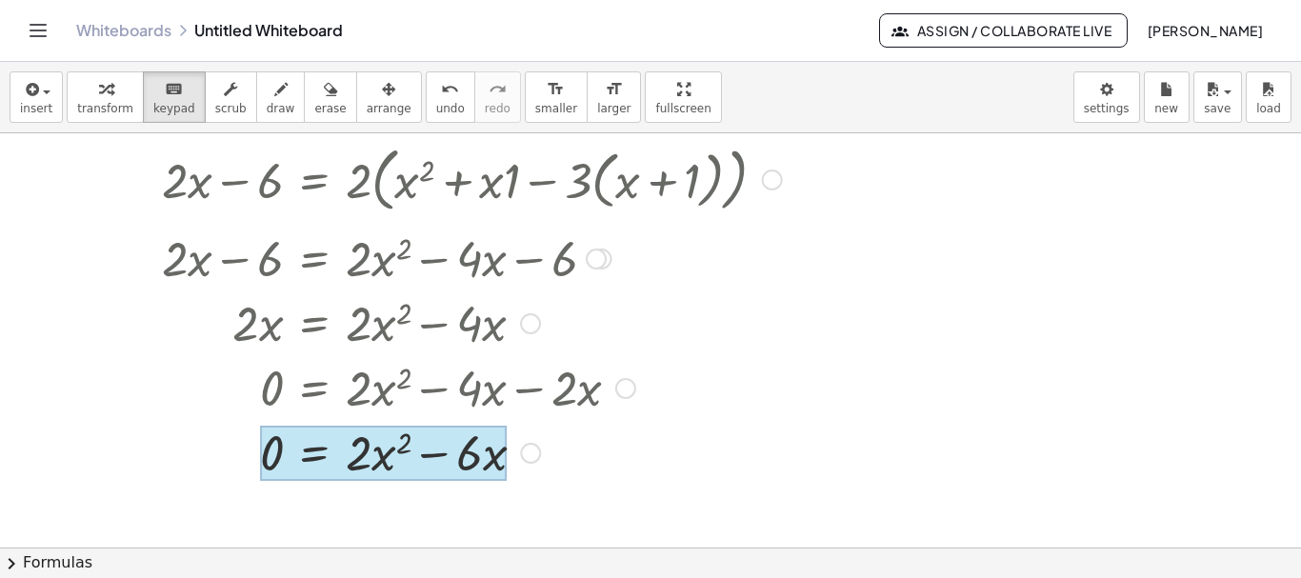
click at [312, 448] on div at bounding box center [384, 453] width 248 height 55
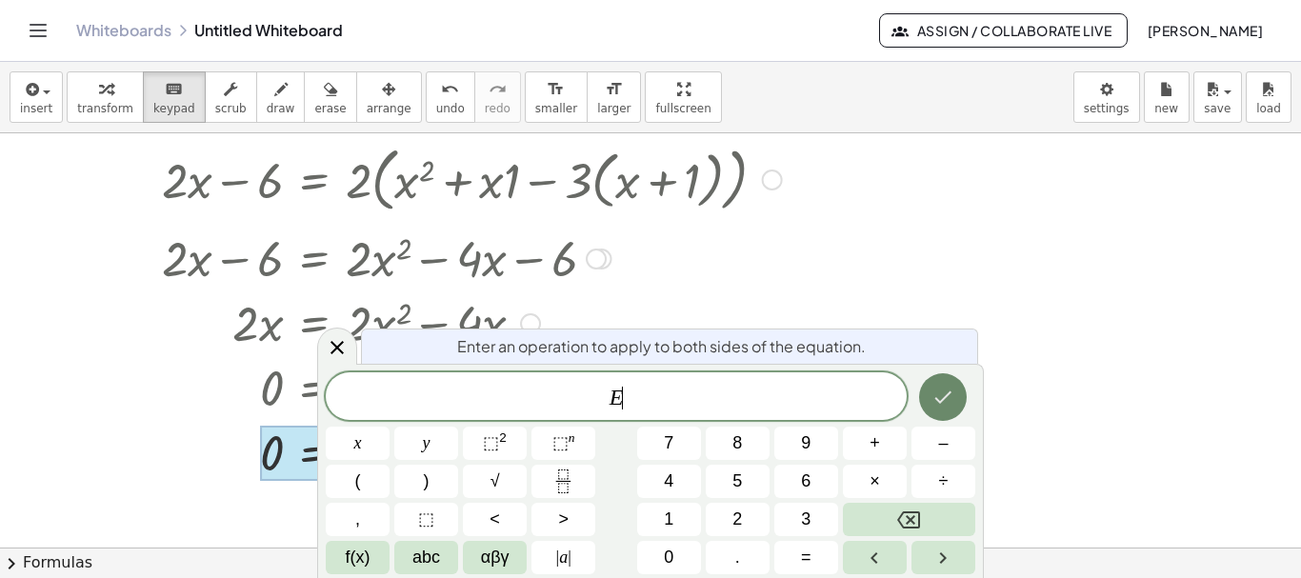
click at [928, 396] on button "Done" at bounding box center [943, 397] width 48 height 48
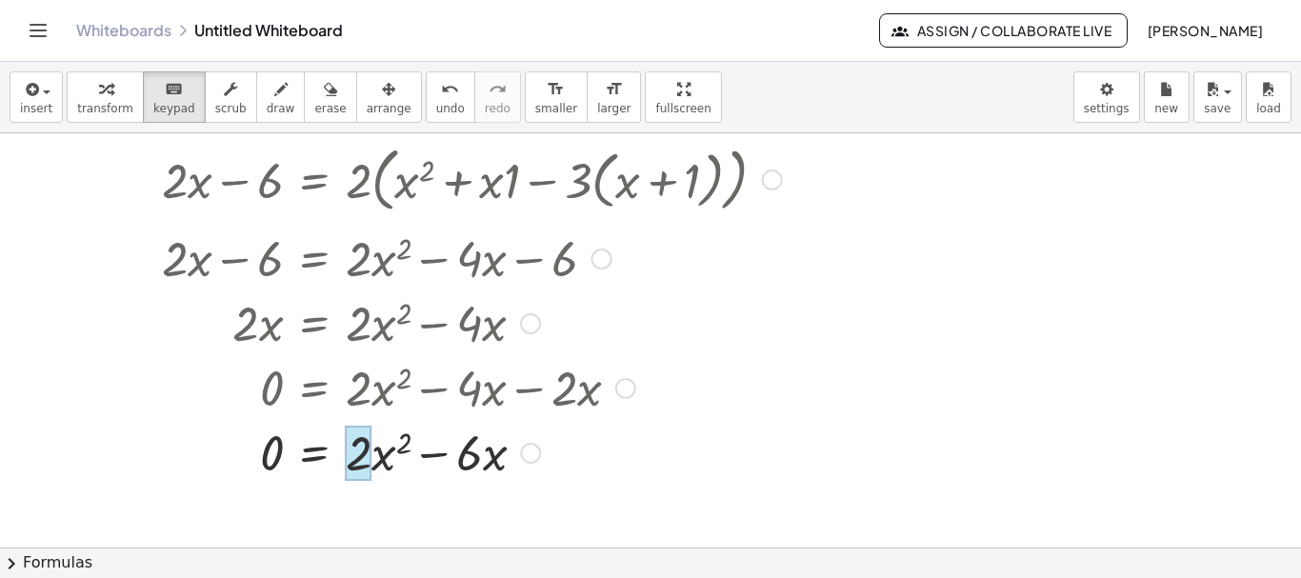
drag, startPoint x: 505, startPoint y: 464, endPoint x: 357, endPoint y: 462, distance: 147.7
click at [370, 500] on div at bounding box center [650, 355] width 1301 height 829
drag, startPoint x: 350, startPoint y: 463, endPoint x: 515, endPoint y: 459, distance: 165.8
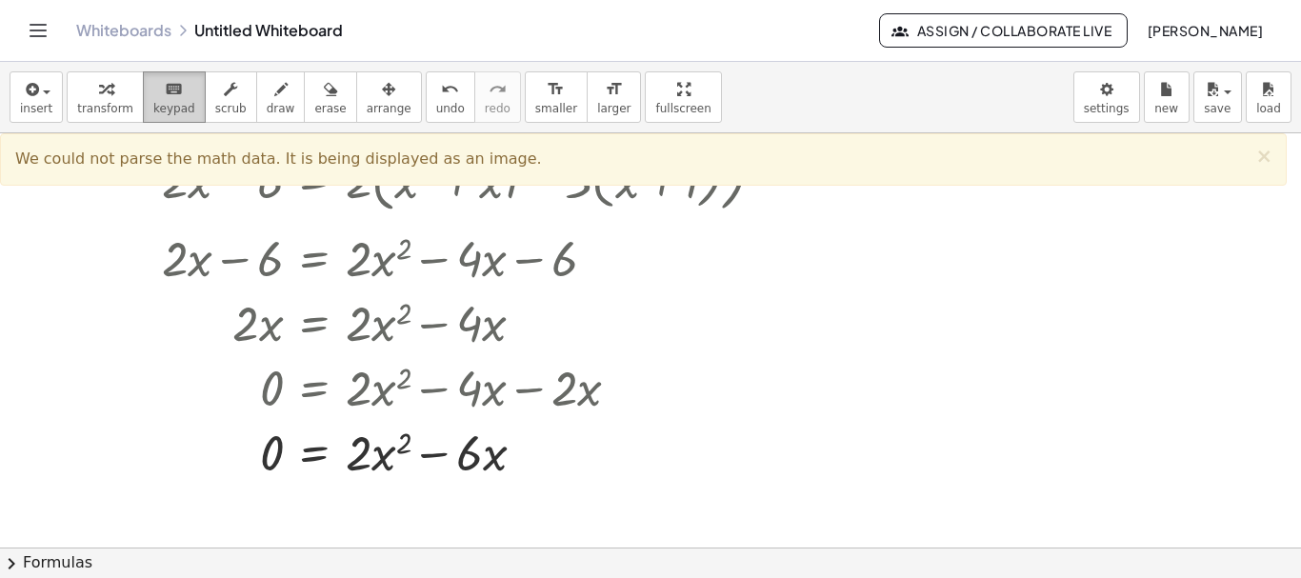
click at [153, 115] on span "keypad" at bounding box center [174, 108] width 42 height 13
click at [95, 103] on span "transform" at bounding box center [105, 108] width 56 height 13
drag, startPoint x: 362, startPoint y: 452, endPoint x: 356, endPoint y: 426, distance: 26.4
click at [356, 426] on div at bounding box center [476, 451] width 648 height 65
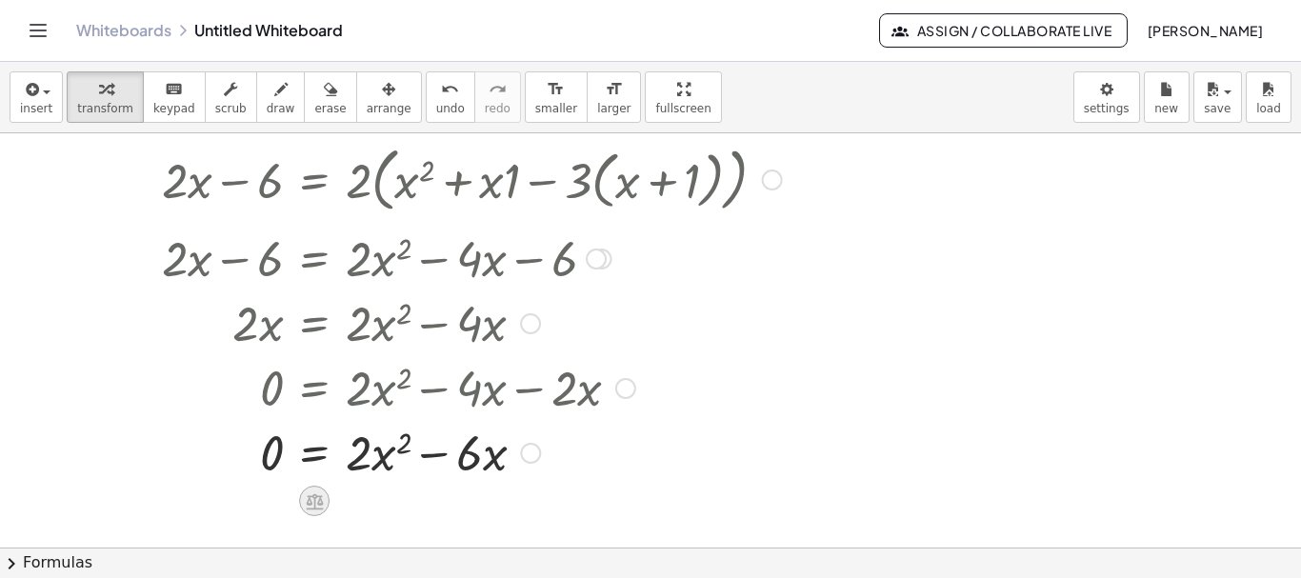
click at [312, 498] on icon at bounding box center [315, 502] width 20 height 20
click at [350, 495] on span "÷" at bounding box center [353, 502] width 10 height 28
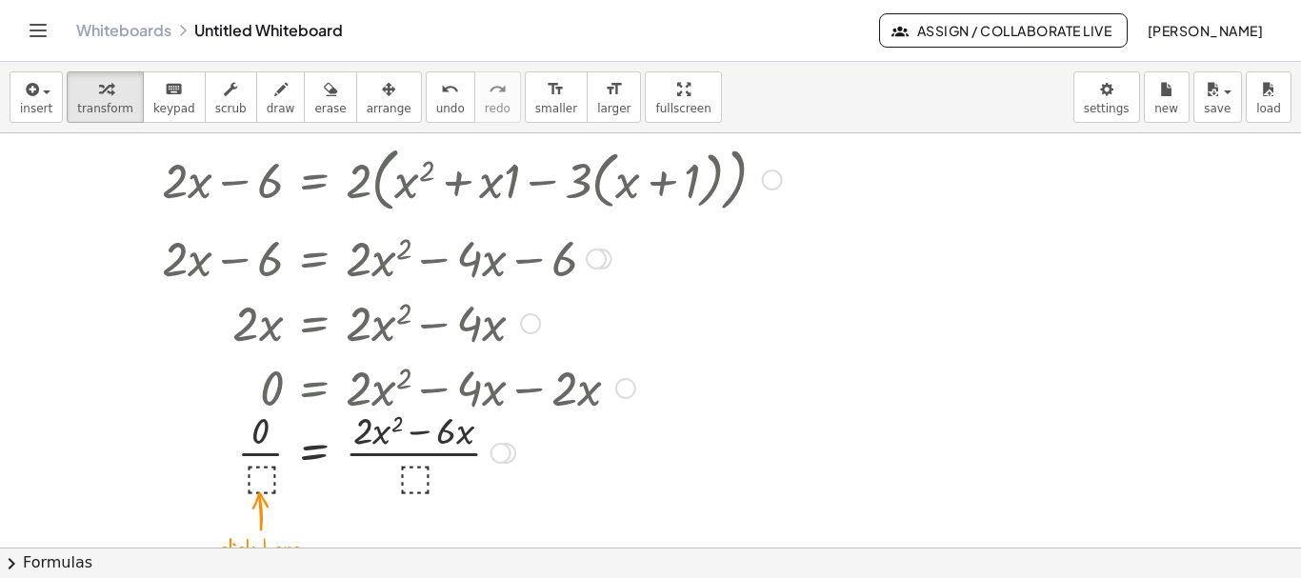
click at [417, 479] on div at bounding box center [476, 451] width 648 height 95
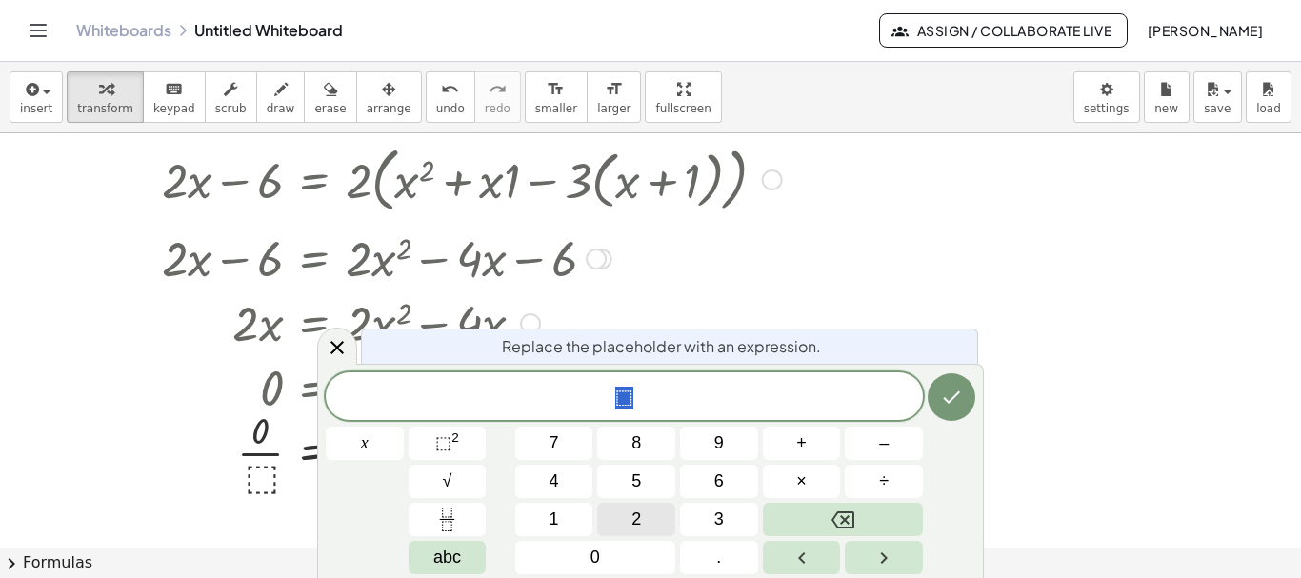
click at [623, 513] on button "2" at bounding box center [636, 519] width 78 height 33
click at [943, 408] on icon "Done" at bounding box center [951, 397] width 23 height 23
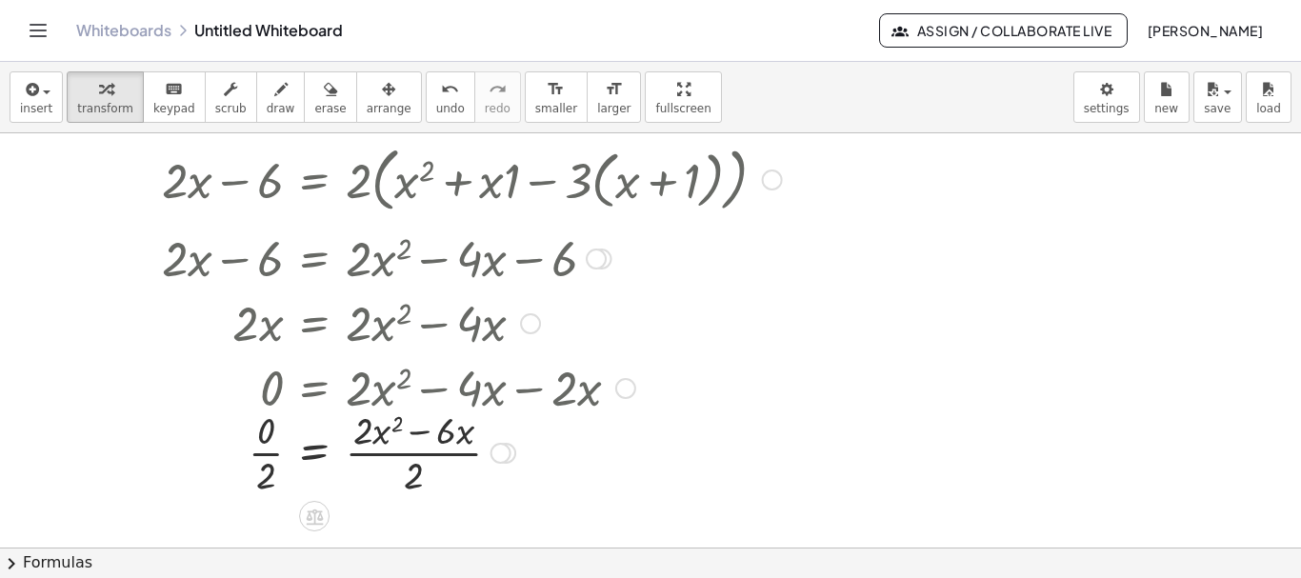
click at [418, 455] on div at bounding box center [476, 451] width 648 height 95
click at [418, 457] on div at bounding box center [476, 451] width 648 height 95
click at [433, 457] on div at bounding box center [476, 451] width 648 height 95
click at [270, 454] on div at bounding box center [476, 451] width 648 height 95
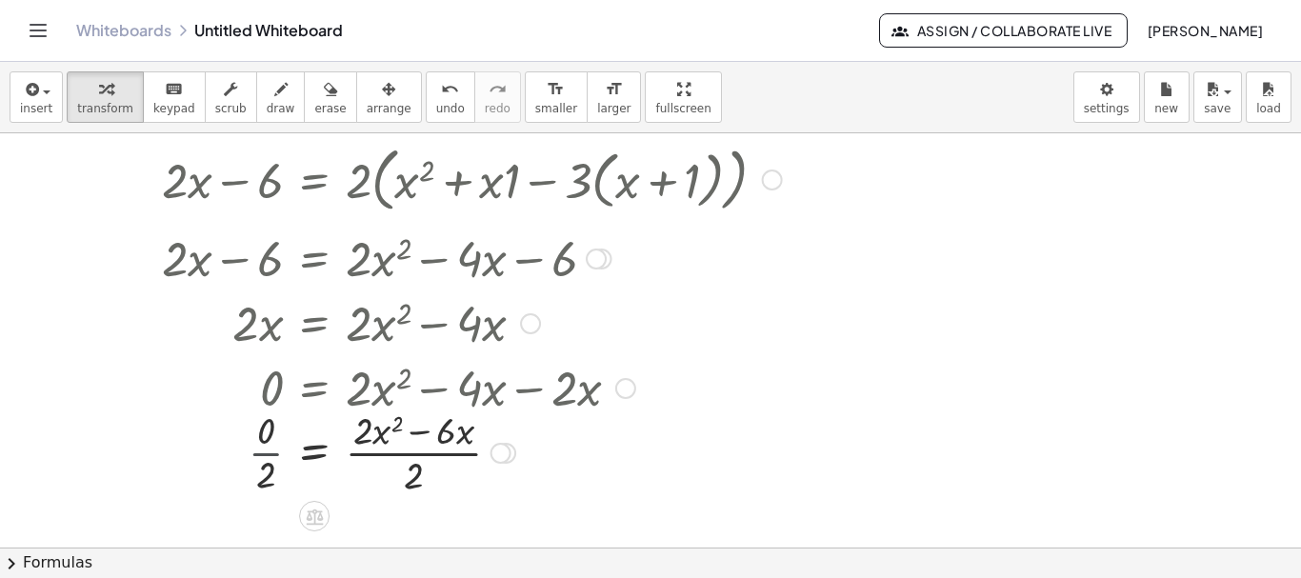
click at [270, 454] on div at bounding box center [476, 451] width 648 height 95
click at [428, 457] on div at bounding box center [476, 451] width 648 height 95
click at [356, 428] on div at bounding box center [476, 451] width 648 height 95
drag, startPoint x: 390, startPoint y: 464, endPoint x: 356, endPoint y: 437, distance: 42.7
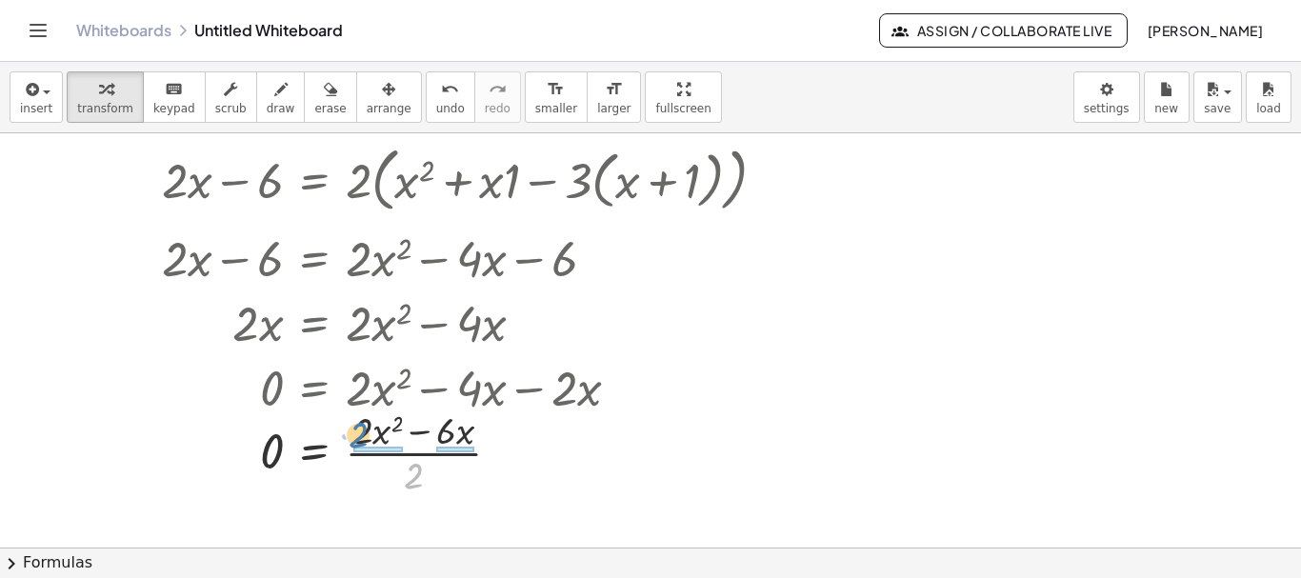
click at [356, 437] on div at bounding box center [476, 451] width 648 height 95
click at [360, 453] on div at bounding box center [476, 451] width 648 height 95
click at [454, 457] on div at bounding box center [476, 451] width 648 height 95
click at [454, 457] on div at bounding box center [476, 451] width 648 height 65
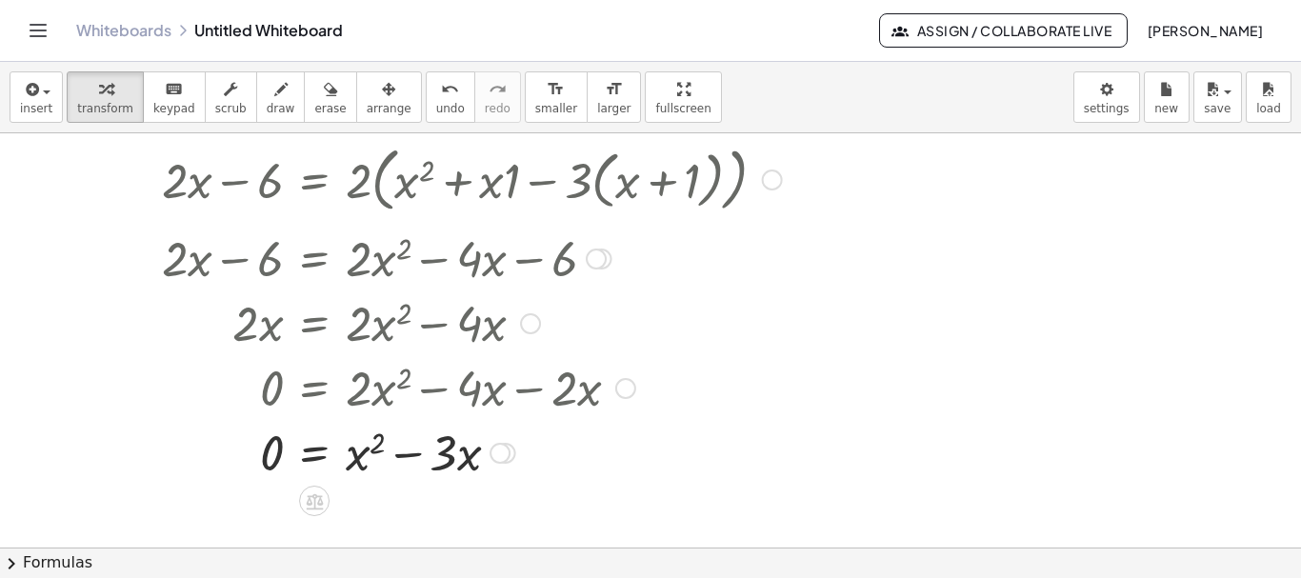
scroll to position [0, 0]
